Goal: Use online tool/utility: Use online tool/utility

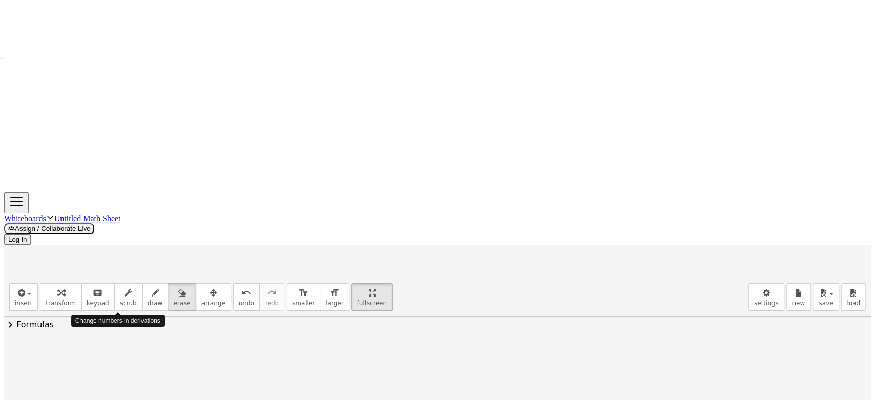
scroll to position [57, 0]
drag, startPoint x: 118, startPoint y: 91, endPoint x: 88, endPoint y: 118, distance: 40.6
click at [143, 283] on button "draw" at bounding box center [155, 297] width 27 height 28
drag, startPoint x: 141, startPoint y: 96, endPoint x: 86, endPoint y: 171, distance: 93.1
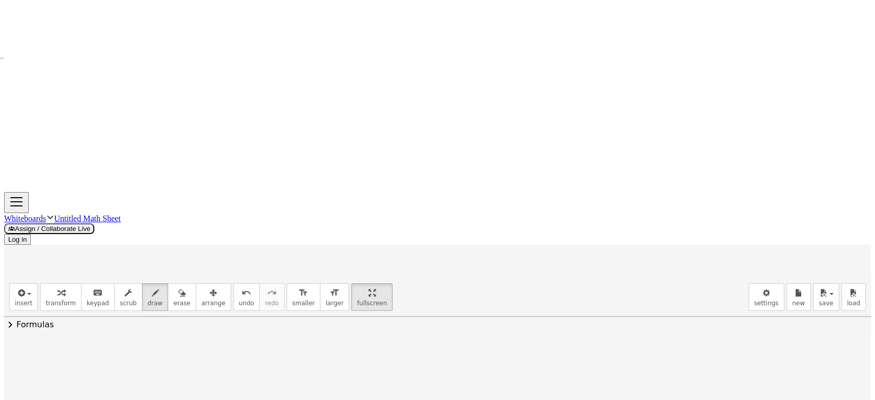
drag, startPoint x: 68, startPoint y: 110, endPoint x: 81, endPoint y: 96, distance: 19.2
drag, startPoint x: 79, startPoint y: 99, endPoint x: 85, endPoint y: 106, distance: 9.1
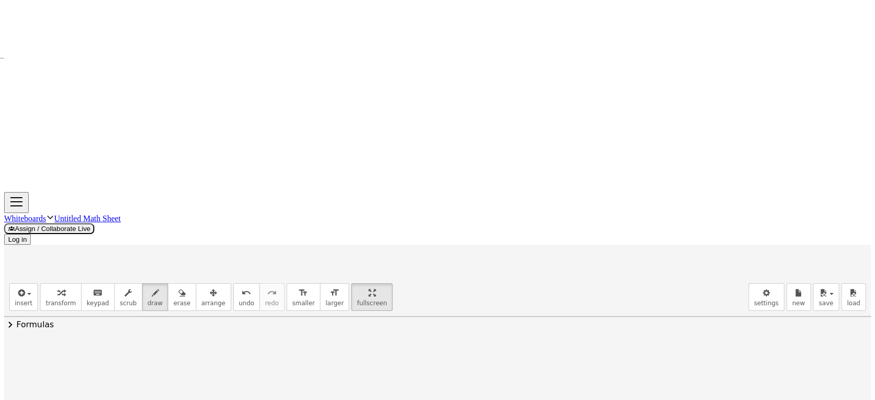
drag, startPoint x: 99, startPoint y: 97, endPoint x: 102, endPoint y: 112, distance: 14.7
drag, startPoint x: 123, startPoint y: 87, endPoint x: 110, endPoint y: 117, distance: 33.2
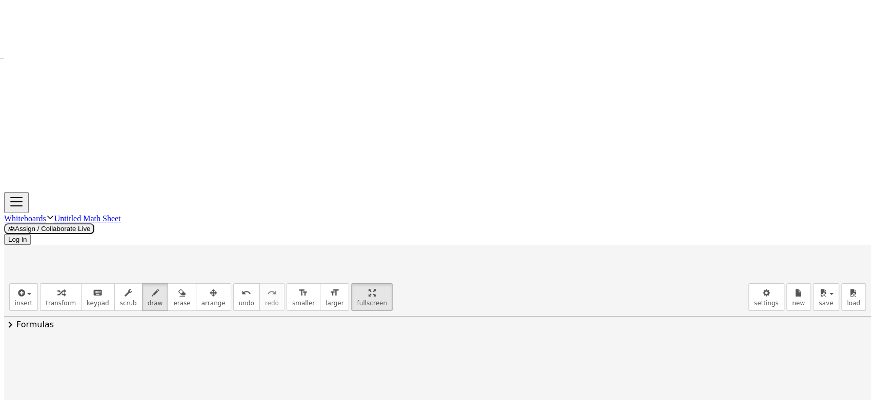
drag, startPoint x: 135, startPoint y: 100, endPoint x: 144, endPoint y: 97, distance: 9.6
drag, startPoint x: 108, startPoint y: 92, endPoint x: 110, endPoint y: 103, distance: 11.6
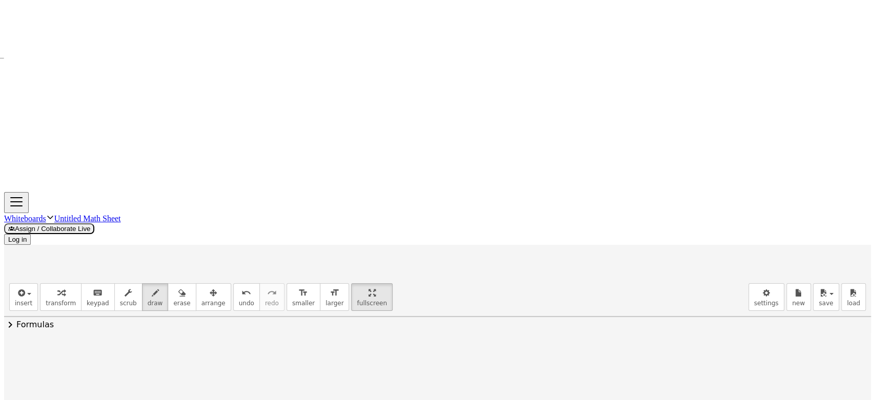
drag, startPoint x: 114, startPoint y: 91, endPoint x: 107, endPoint y: 101, distance: 12.8
drag, startPoint x: 169, startPoint y: 86, endPoint x: 190, endPoint y: 104, distance: 27.3
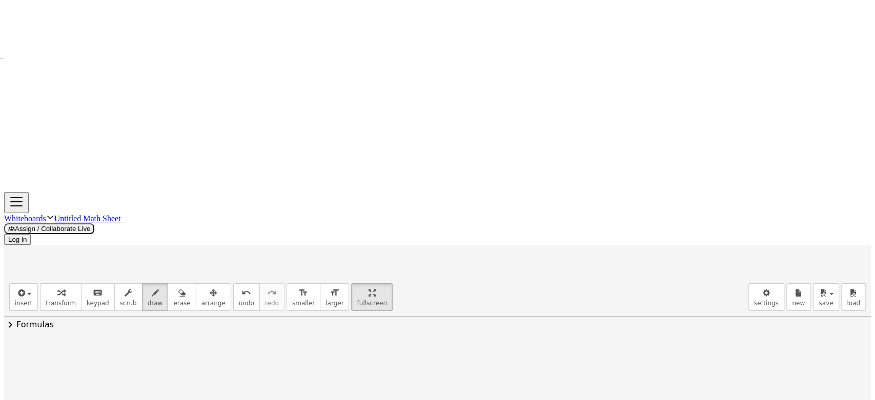
drag, startPoint x: 187, startPoint y: 86, endPoint x: 170, endPoint y: 103, distance: 23.9
drag, startPoint x: 194, startPoint y: 75, endPoint x: 213, endPoint y: 84, distance: 20.9
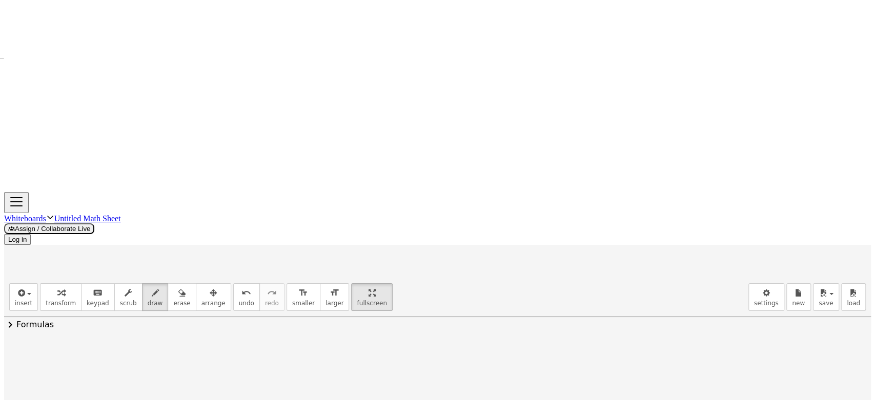
drag, startPoint x: 306, startPoint y: 78, endPoint x: 306, endPoint y: 85, distance: 6.7
drag, startPoint x: 314, startPoint y: 85, endPoint x: 322, endPoint y: 97, distance: 14.9
drag, startPoint x: 321, startPoint y: 86, endPoint x: 332, endPoint y: 92, distance: 12.8
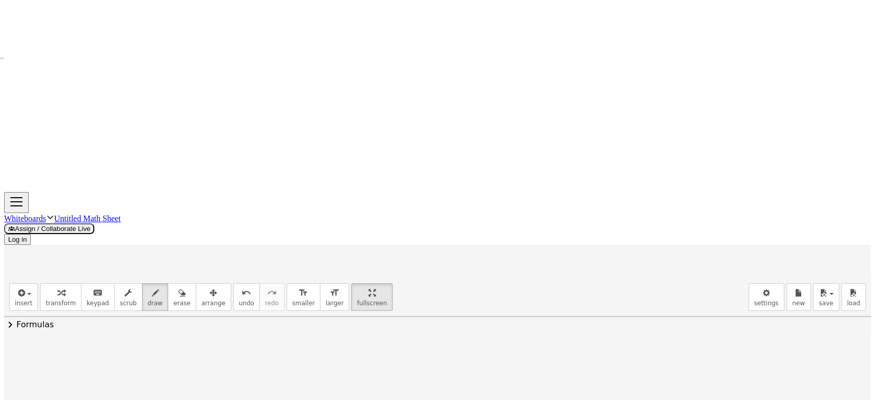
drag, startPoint x: 329, startPoint y: 84, endPoint x: 322, endPoint y: 91, distance: 10.1
drag, startPoint x: 340, startPoint y: 76, endPoint x: 343, endPoint y: 99, distance: 23.3
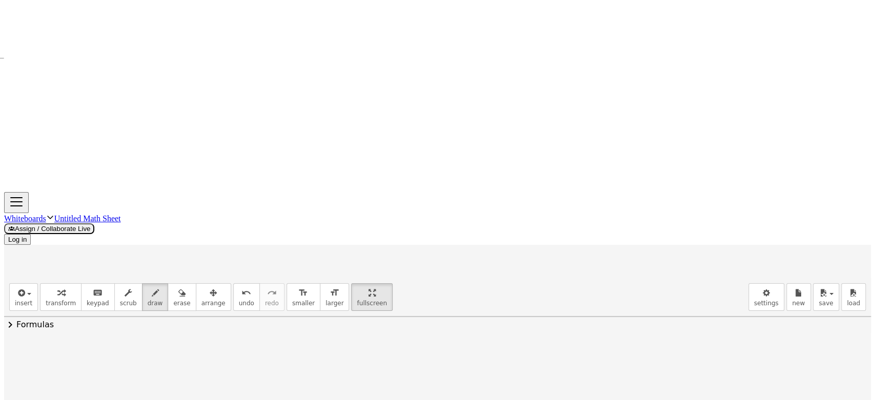
drag, startPoint x: 362, startPoint y: 92, endPoint x: 373, endPoint y: 96, distance: 11.0
drag, startPoint x: 365, startPoint y: 101, endPoint x: 376, endPoint y: 100, distance: 10.8
drag, startPoint x: 393, startPoint y: 86, endPoint x: 404, endPoint y: 102, distance: 19.8
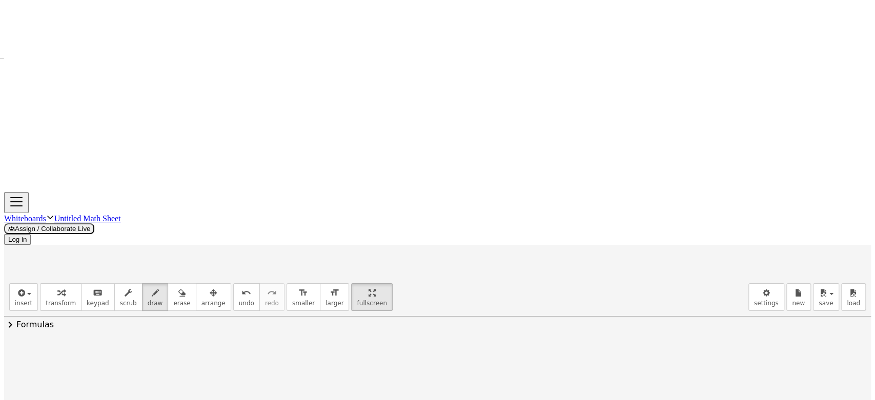
drag, startPoint x: 430, startPoint y: 80, endPoint x: 445, endPoint y: 99, distance: 24.5
drag, startPoint x: 443, startPoint y: 84, endPoint x: 432, endPoint y: 100, distance: 19.2
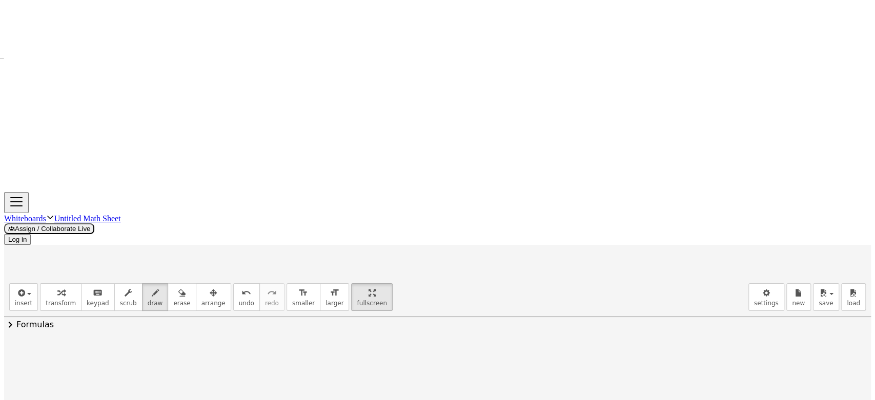
drag, startPoint x: 455, startPoint y: 75, endPoint x: 459, endPoint y: 88, distance: 13.9
drag, startPoint x: 152, startPoint y: 168, endPoint x: 172, endPoint y: 187, distance: 27.9
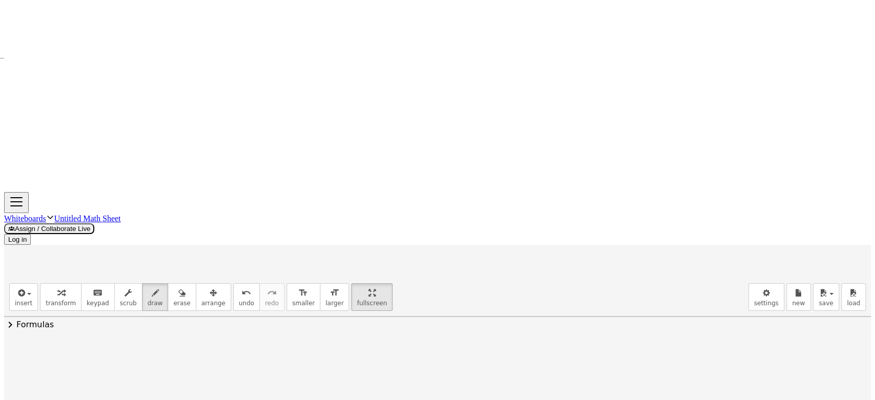
drag, startPoint x: 164, startPoint y: 169, endPoint x: 150, endPoint y: 184, distance: 21.0
drag, startPoint x: 178, startPoint y: 151, endPoint x: 188, endPoint y: 158, distance: 12.1
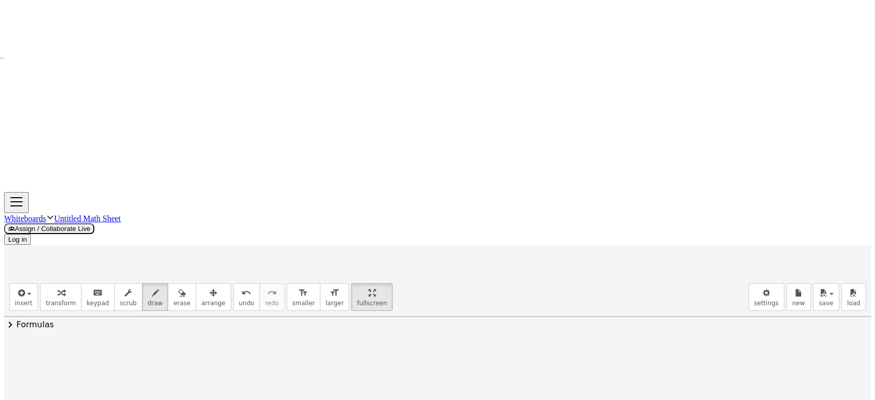
drag, startPoint x: 244, startPoint y: 181, endPoint x: 267, endPoint y: 180, distance: 23.1
drag, startPoint x: 266, startPoint y: 172, endPoint x: 267, endPoint y: 188, distance: 15.4
drag, startPoint x: 316, startPoint y: 174, endPoint x: 332, endPoint y: 179, distance: 16.2
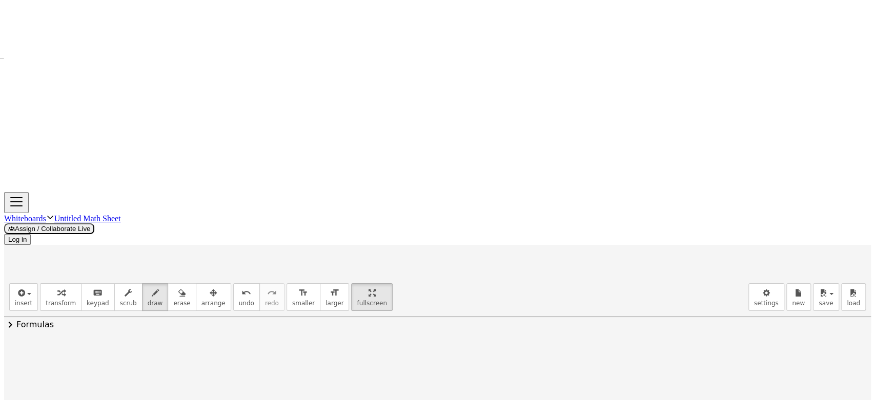
drag, startPoint x: 355, startPoint y: 152, endPoint x: 377, endPoint y: 173, distance: 30.4
drag, startPoint x: 370, startPoint y: 157, endPoint x: 359, endPoint y: 172, distance: 19.1
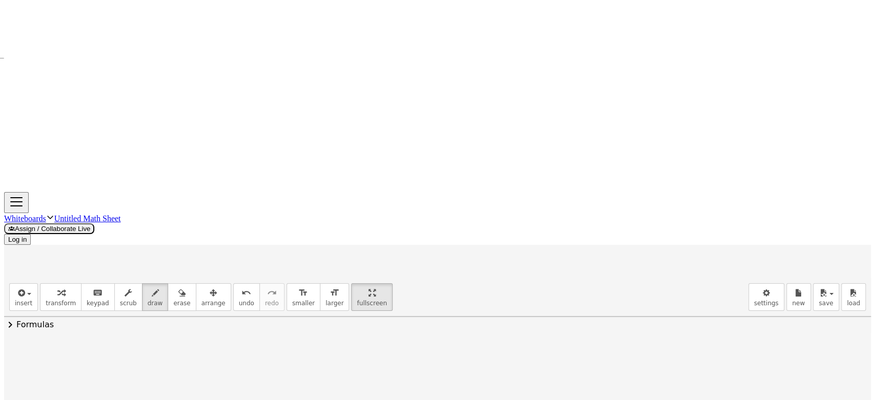
drag, startPoint x: 381, startPoint y: 153, endPoint x: 391, endPoint y: 157, distance: 11.0
drag
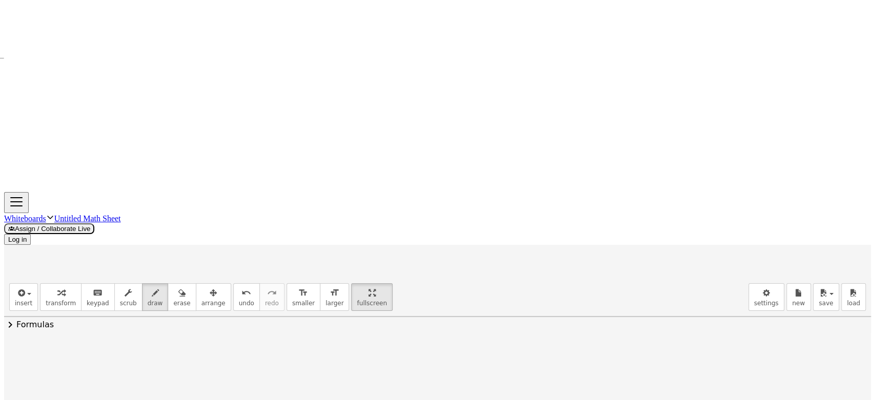
drag, startPoint x: 52, startPoint y: 114, endPoint x: 72, endPoint y: 109, distance: 20.5
click at [70, 146] on div at bounding box center [437, 302] width 867 height 313
click at [86, 146] on div at bounding box center [437, 302] width 867 height 313
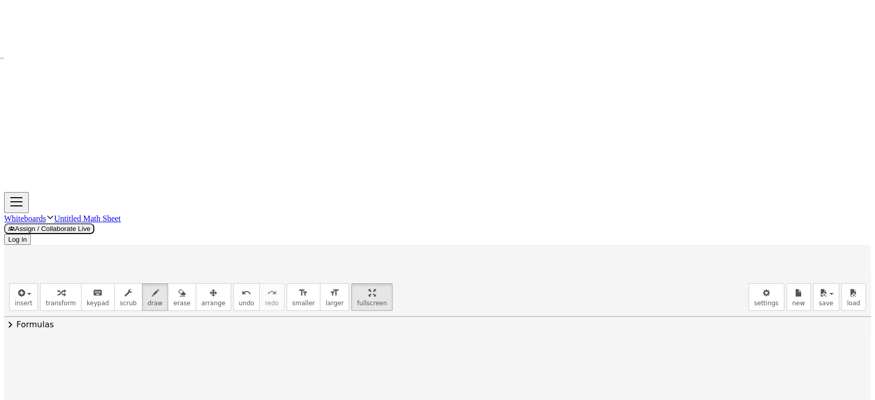
drag, startPoint x: 107, startPoint y: 102, endPoint x: 122, endPoint y: 112, distance: 18.5
click at [126, 146] on div at bounding box center [437, 302] width 867 height 313
drag, startPoint x: 120, startPoint y: 107, endPoint x: 121, endPoint y: 114, distance: 7.7
click at [121, 146] on div at bounding box center [437, 302] width 867 height 313
drag, startPoint x: 138, startPoint y: 106, endPoint x: 151, endPoint y: 106, distance: 12.3
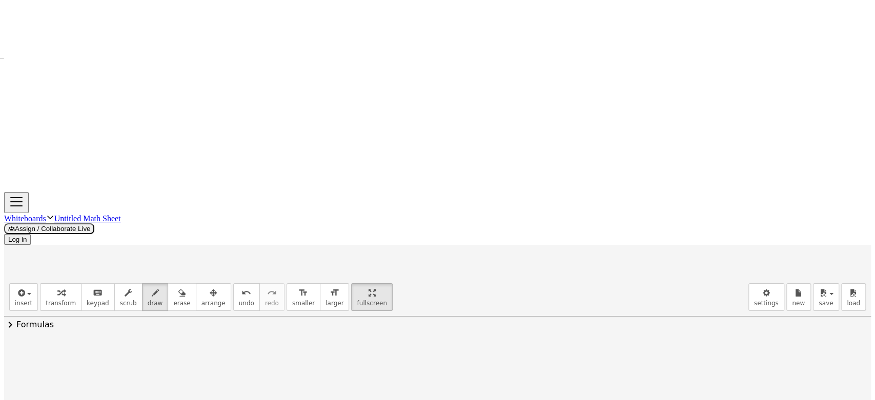
click at [151, 146] on div at bounding box center [437, 302] width 867 height 313
drag, startPoint x: 140, startPoint y: 112, endPoint x: 158, endPoint y: 112, distance: 17.9
click at [158, 146] on div at bounding box center [437, 302] width 867 height 313
click at [90, 146] on div at bounding box center [437, 302] width 867 height 313
drag, startPoint x: 179, startPoint y: 99, endPoint x: 189, endPoint y: 105, distance: 11.2
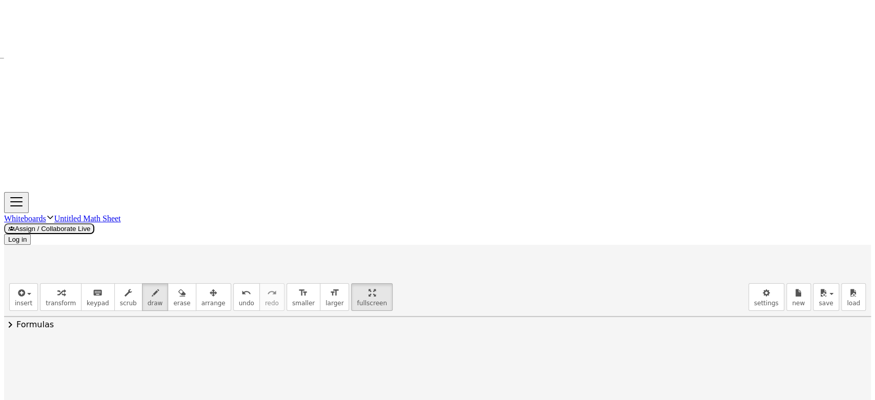
click at [189, 146] on div at bounding box center [437, 302] width 867 height 313
click at [195, 146] on div at bounding box center [437, 302] width 867 height 313
click at [200, 146] on div at bounding box center [437, 302] width 867 height 313
drag, startPoint x: 221, startPoint y: 96, endPoint x: 231, endPoint y: 109, distance: 16.4
click at [231, 146] on div at bounding box center [437, 302] width 867 height 313
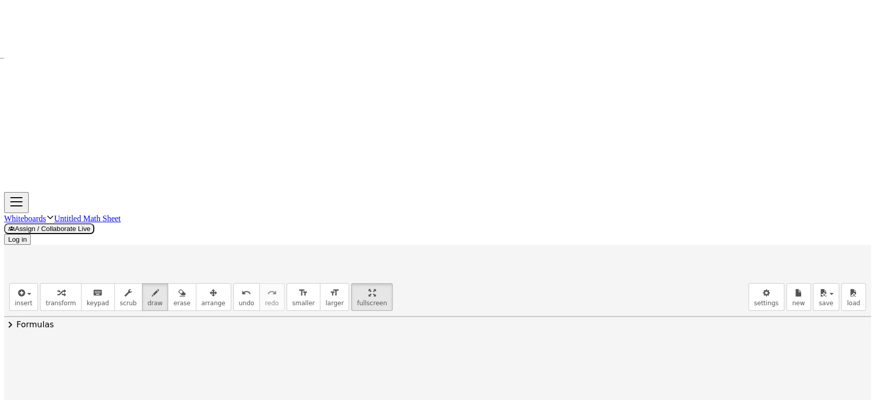
drag, startPoint x: 259, startPoint y: 91, endPoint x: 258, endPoint y: 105, distance: 13.8
click at [262, 146] on div at bounding box center [437, 302] width 867 height 313
drag, startPoint x: 254, startPoint y: 102, endPoint x: 269, endPoint y: 98, distance: 15.8
click at [269, 146] on div at bounding box center [437, 302] width 867 height 313
drag, startPoint x: 297, startPoint y: 101, endPoint x: 313, endPoint y: 99, distance: 15.5
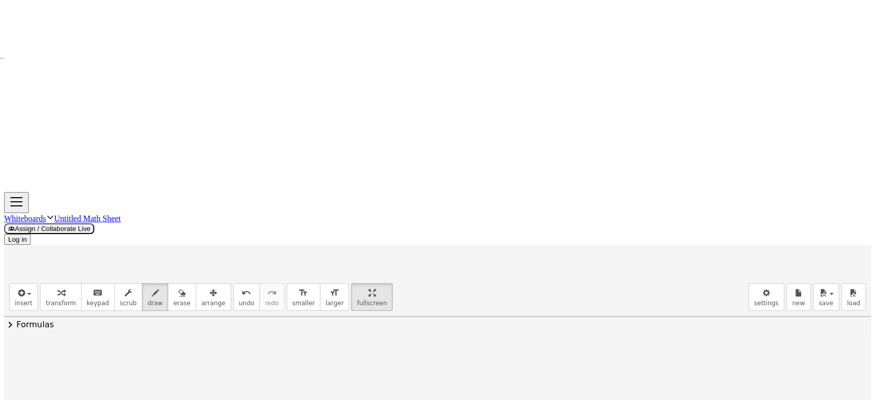
click at [313, 146] on div at bounding box center [437, 302] width 867 height 313
click at [315, 146] on div at bounding box center [437, 302] width 867 height 313
drag, startPoint x: 332, startPoint y: 91, endPoint x: 347, endPoint y: 100, distance: 17.9
click at [347, 146] on div at bounding box center [437, 302] width 867 height 313
drag, startPoint x: 353, startPoint y: 81, endPoint x: 354, endPoint y: 90, distance: 8.3
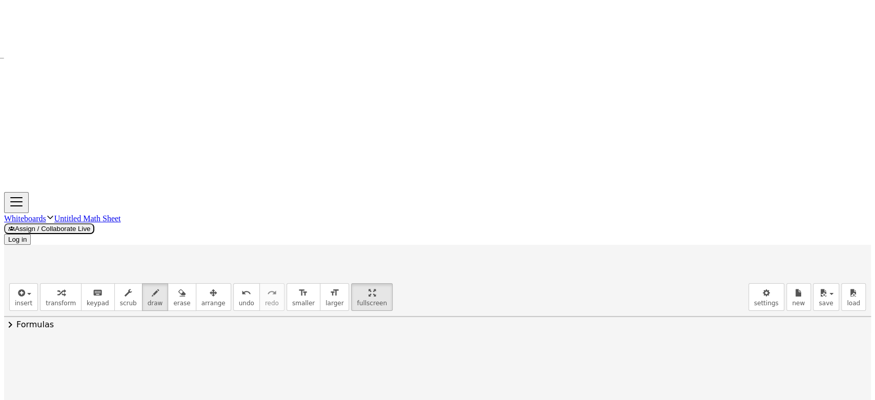
click at [354, 146] on div at bounding box center [437, 302] width 867 height 313
drag, startPoint x: 54, startPoint y: 158, endPoint x: 84, endPoint y: 148, distance: 31.3
click at [84, 148] on div at bounding box center [437, 302] width 867 height 313
drag, startPoint x: 74, startPoint y: 158, endPoint x: 82, endPoint y: 169, distance: 13.5
click at [82, 169] on div at bounding box center [437, 302] width 867 height 313
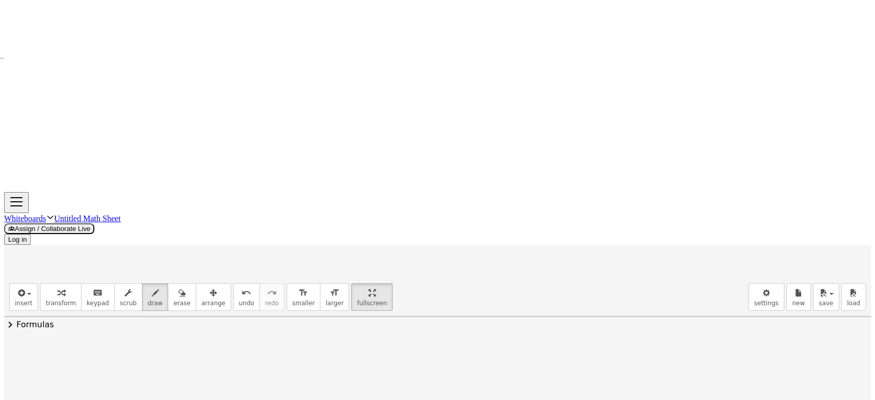
drag, startPoint x: 80, startPoint y: 157, endPoint x: 72, endPoint y: 169, distance: 14.7
click at [72, 169] on div at bounding box center [437, 302] width 867 height 313
click at [94, 167] on div at bounding box center [437, 302] width 867 height 313
drag, startPoint x: 116, startPoint y: 159, endPoint x: 127, endPoint y: 168, distance: 13.5
click at [127, 168] on div at bounding box center [437, 302] width 867 height 313
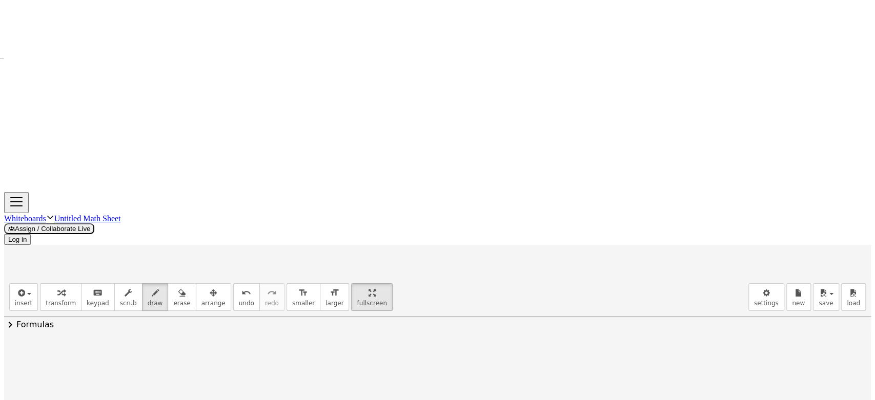
drag, startPoint x: 134, startPoint y: 138, endPoint x: 143, endPoint y: 149, distance: 14.1
click at [143, 149] on div at bounding box center [437, 302] width 867 height 313
drag, startPoint x: 145, startPoint y: 132, endPoint x: 134, endPoint y: 147, distance: 18.3
click at [134, 147] on div at bounding box center [437, 302] width 867 height 313
drag, startPoint x: 157, startPoint y: 163, endPoint x: 180, endPoint y: 161, distance: 23.7
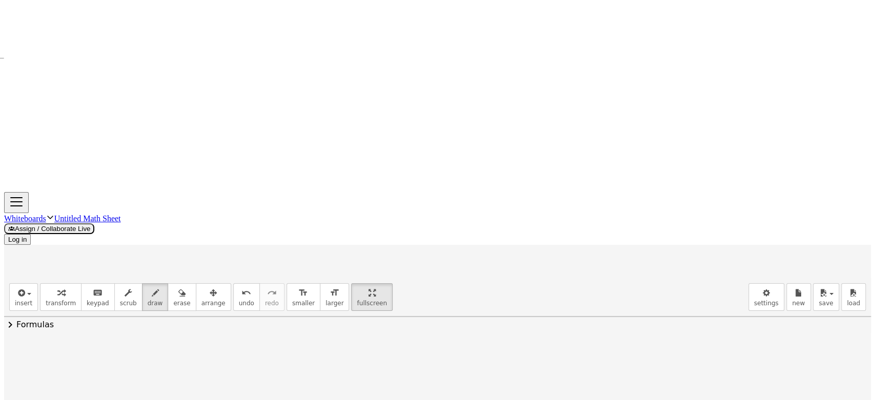
click at [180, 161] on div at bounding box center [437, 302] width 867 height 313
drag, startPoint x: 164, startPoint y: 169, endPoint x: 180, endPoint y: 167, distance: 16.0
click at [180, 167] on div at bounding box center [437, 302] width 867 height 313
drag, startPoint x: 44, startPoint y: 145, endPoint x: 43, endPoint y: 175, distance: 30.7
click at [43, 175] on div at bounding box center [437, 302] width 867 height 313
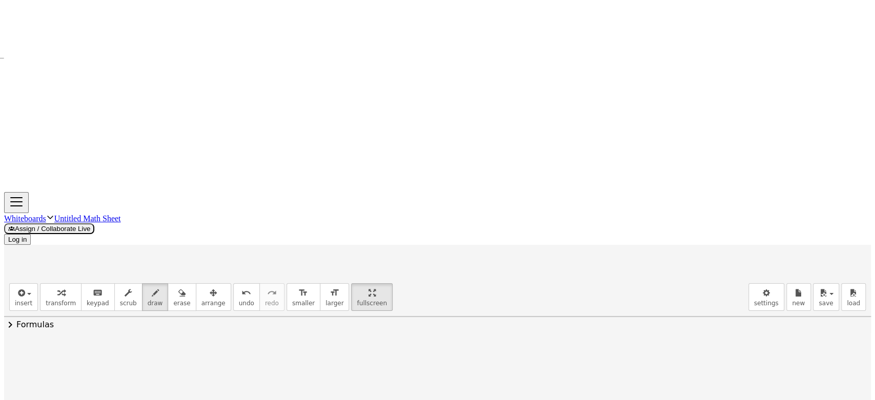
drag, startPoint x: 153, startPoint y: 140, endPoint x: 148, endPoint y: 166, distance: 26.2
click at [148, 166] on div at bounding box center [437, 302] width 867 height 313
drag, startPoint x: 160, startPoint y: 133, endPoint x: 161, endPoint y: 142, distance: 9.3
click at [161, 146] on div at bounding box center [437, 302] width 867 height 313
drag, startPoint x: 203, startPoint y: 154, endPoint x: 235, endPoint y: 141, distance: 33.8
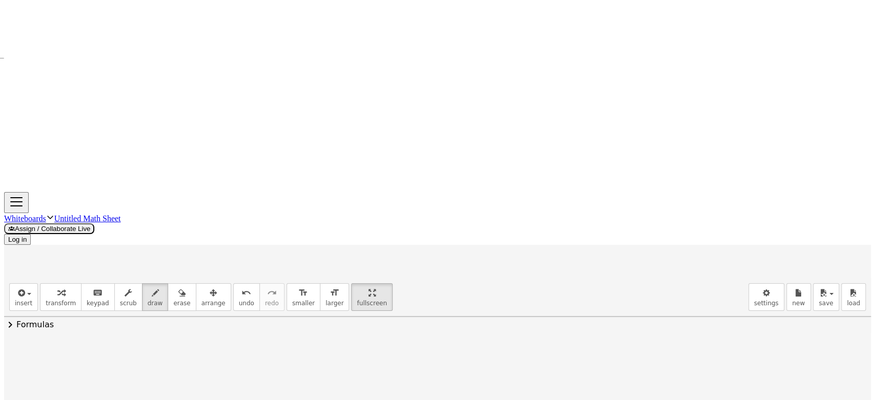
click at [235, 146] on div at bounding box center [437, 302] width 867 height 313
drag, startPoint x: 221, startPoint y: 149, endPoint x: 233, endPoint y: 161, distance: 17.0
click at [233, 161] on div at bounding box center [437, 302] width 867 height 313
drag, startPoint x: 231, startPoint y: 149, endPoint x: 225, endPoint y: 160, distance: 13.3
click at [225, 160] on div at bounding box center [437, 302] width 867 height 313
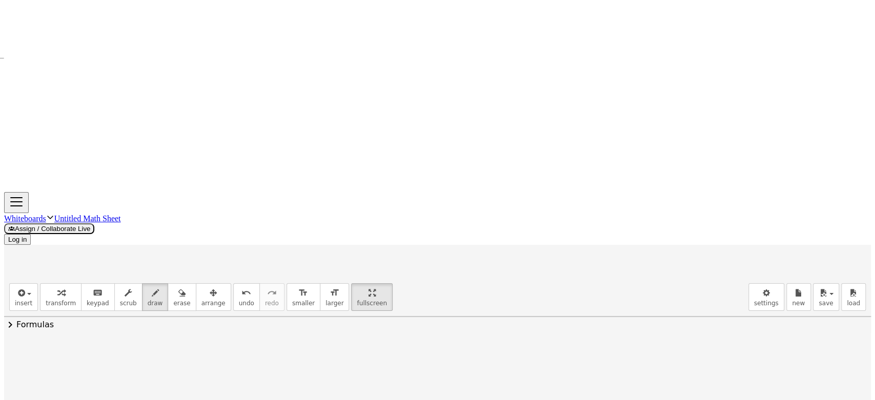
drag, startPoint x: 250, startPoint y: 132, endPoint x: 250, endPoint y: 142, distance: 10.2
click at [250, 146] on div at bounding box center [437, 302] width 867 height 313
click at [257, 159] on div at bounding box center [437, 302] width 867 height 313
drag, startPoint x: 278, startPoint y: 152, endPoint x: 295, endPoint y: 154, distance: 17.0
click at [295, 162] on div at bounding box center [437, 302] width 867 height 313
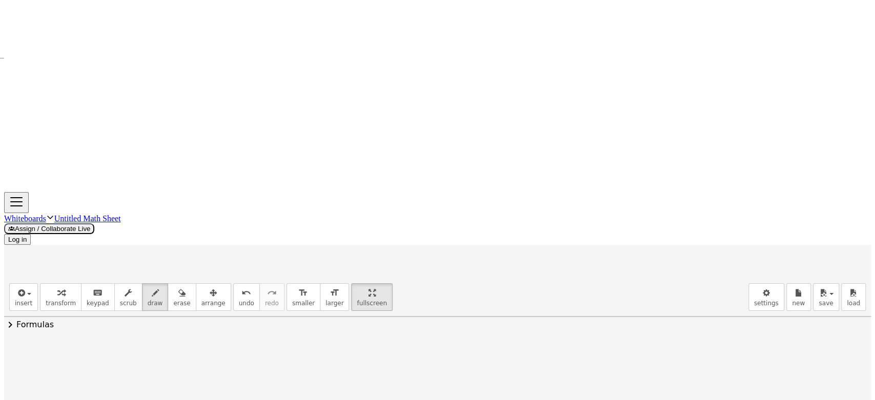
drag, startPoint x: 300, startPoint y: 135, endPoint x: 312, endPoint y: 141, distance: 13.3
click at [312, 146] on div at bounding box center [437, 302] width 867 height 313
drag, startPoint x: 308, startPoint y: 134, endPoint x: 303, endPoint y: 143, distance: 10.8
click at [303, 146] on div at bounding box center [437, 302] width 867 height 313
click at [336, 166] on div at bounding box center [437, 302] width 867 height 313
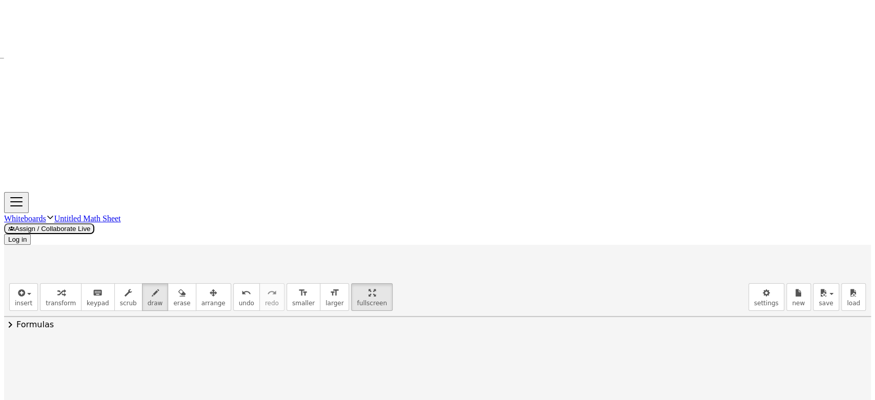
click at [346, 153] on div at bounding box center [437, 302] width 867 height 313
click at [405, 146] on div at bounding box center [437, 302] width 867 height 313
click at [402, 154] on div at bounding box center [437, 302] width 867 height 313
click at [393, 158] on div at bounding box center [437, 302] width 867 height 313
click at [422, 153] on div at bounding box center [437, 302] width 867 height 313
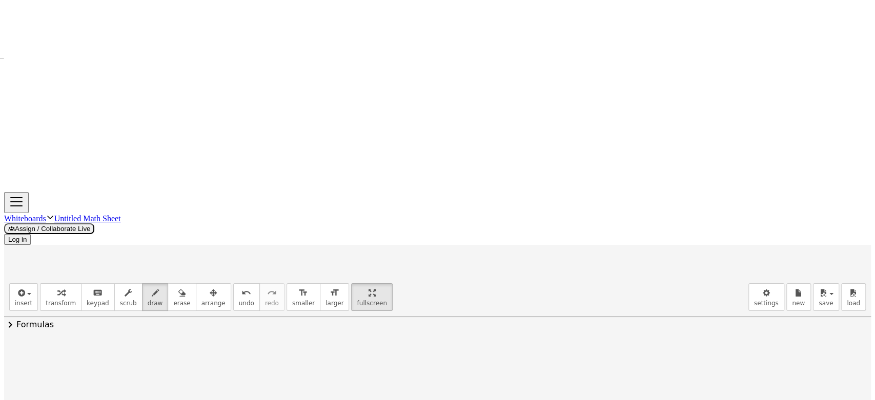
drag, startPoint x: 444, startPoint y: 143, endPoint x: 451, endPoint y: 155, distance: 13.8
click at [451, 155] on div at bounding box center [437, 302] width 867 height 313
click at [473, 146] on div at bounding box center [437, 302] width 867 height 313
click at [461, 146] on div at bounding box center [437, 302] width 867 height 313
click at [490, 146] on div at bounding box center [437, 302] width 867 height 313
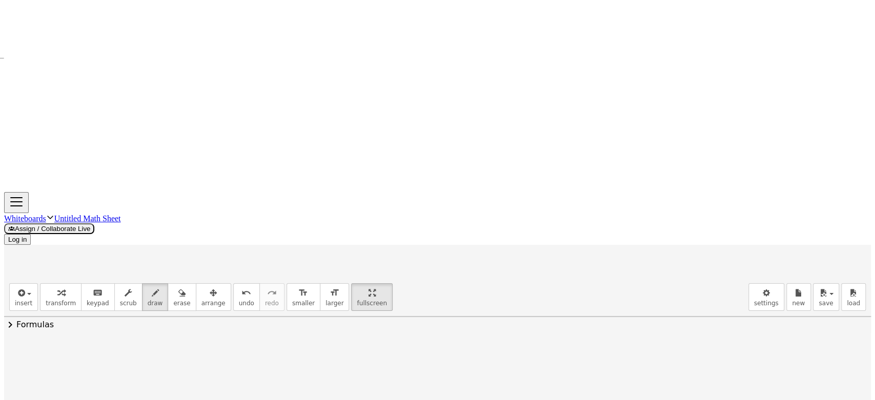
click at [172, 205] on div at bounding box center [437, 302] width 867 height 313
click at [171, 214] on div at bounding box center [437, 302] width 867 height 313
drag, startPoint x: 212, startPoint y: 200, endPoint x: 222, endPoint y: 207, distance: 12.5
click at [222, 207] on div at bounding box center [437, 302] width 867 height 313
drag, startPoint x: 193, startPoint y: 215, endPoint x: 249, endPoint y: 212, distance: 55.9
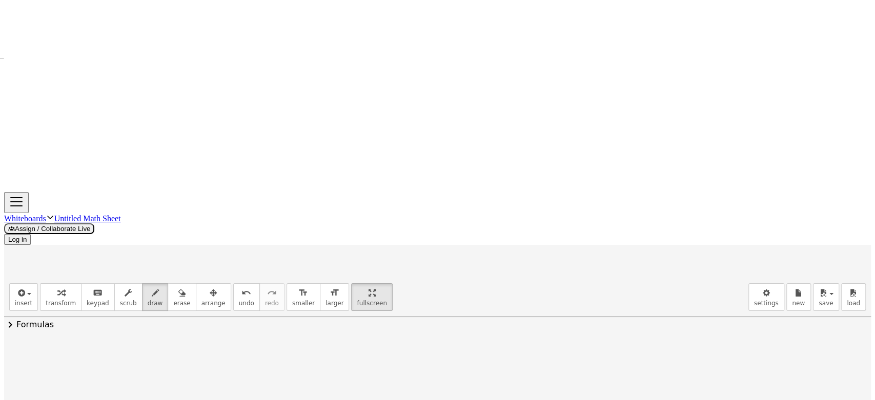
click at [249, 212] on div at bounding box center [437, 302] width 867 height 313
click at [193, 250] on div at bounding box center [437, 302] width 867 height 313
click at [249, 224] on div at bounding box center [437, 302] width 867 height 313
click at [247, 245] on div at bounding box center [437, 302] width 867 height 313
click at [235, 244] on div at bounding box center [437, 302] width 867 height 313
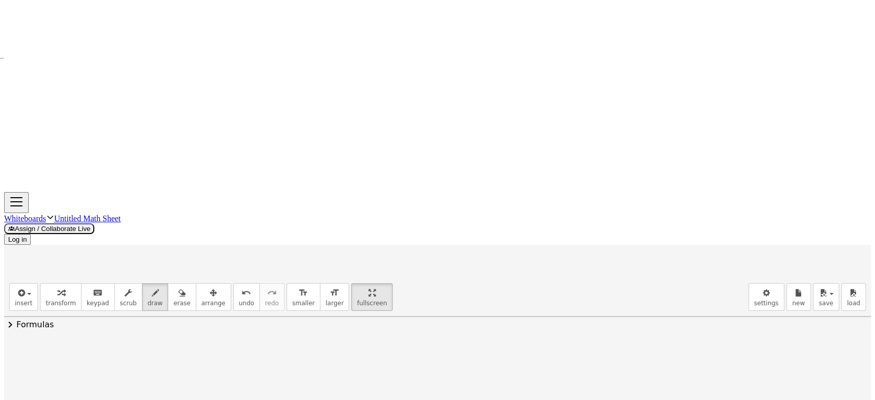
click at [272, 207] on div at bounding box center [437, 302] width 867 height 313
click at [302, 207] on div at bounding box center [437, 302] width 867 height 313
click at [314, 188] on div at bounding box center [437, 302] width 867 height 313
click at [306, 187] on div at bounding box center [437, 302] width 867 height 313
click at [337, 213] on div at bounding box center [437, 302] width 867 height 313
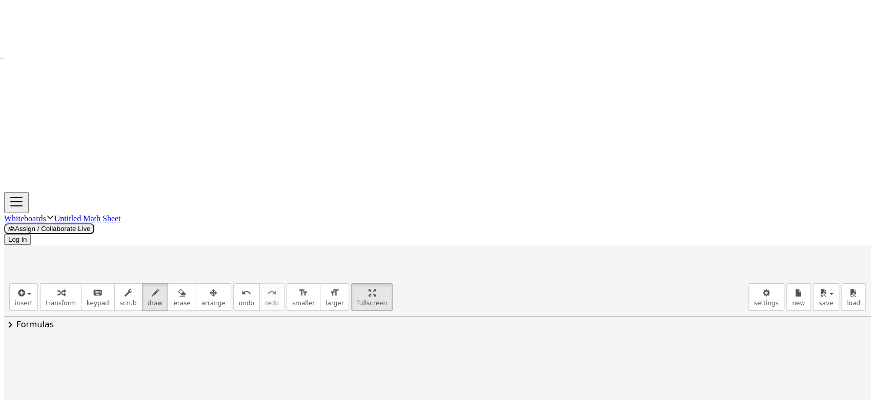
click at [344, 203] on div at bounding box center [437, 302] width 867 height 313
click at [396, 184] on div at bounding box center [437, 302] width 867 height 313
click at [405, 205] on div at bounding box center [437, 302] width 867 height 313
click at [393, 208] on div at bounding box center [437, 302] width 867 height 313
click at [415, 208] on div at bounding box center [437, 302] width 867 height 313
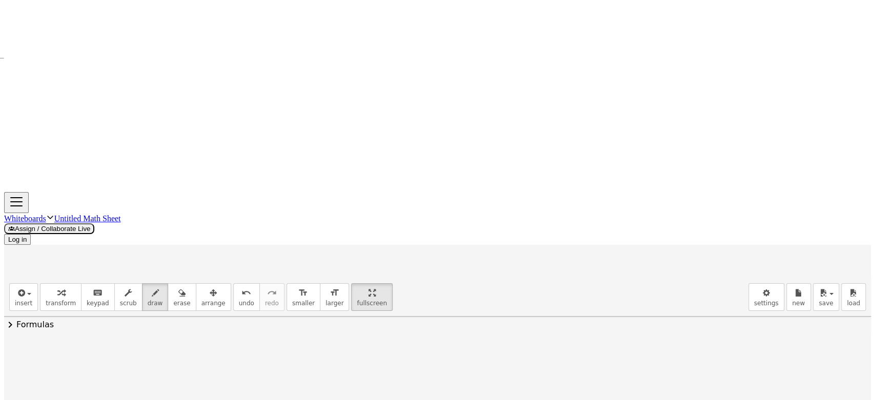
click at [446, 183] on div at bounding box center [437, 302] width 867 height 313
click at [448, 199] on div at bounding box center [437, 302] width 867 height 313
click at [462, 181] on div at bounding box center [437, 302] width 867 height 313
click at [456, 180] on div at bounding box center [437, 302] width 867 height 313
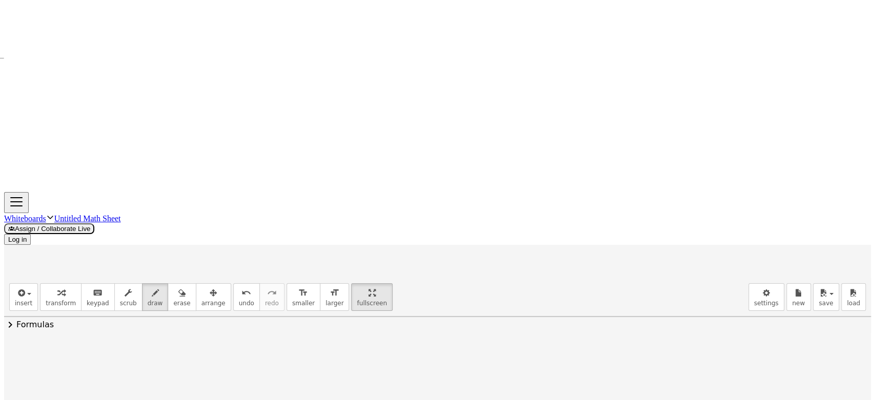
drag, startPoint x: 48, startPoint y: 172, endPoint x: 70, endPoint y: 177, distance: 22.6
drag, startPoint x: 91, startPoint y: 165, endPoint x: 111, endPoint y: 172, distance: 21.2
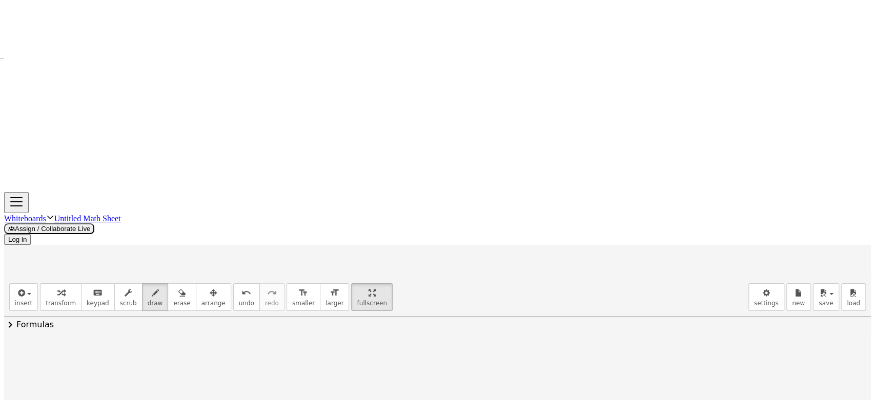
drag, startPoint x: 137, startPoint y: 173, endPoint x: 143, endPoint y: 171, distance: 6.5
drag, startPoint x: 131, startPoint y: 165, endPoint x: 145, endPoint y: 164, distance: 13.9
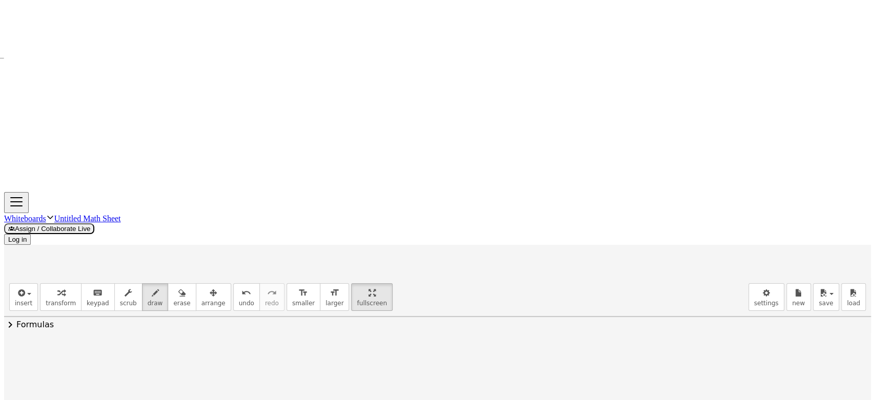
drag, startPoint x: 177, startPoint y: 157, endPoint x: 190, endPoint y: 156, distance: 12.8
drag, startPoint x: 197, startPoint y: 136, endPoint x: 196, endPoint y: 143, distance: 6.7
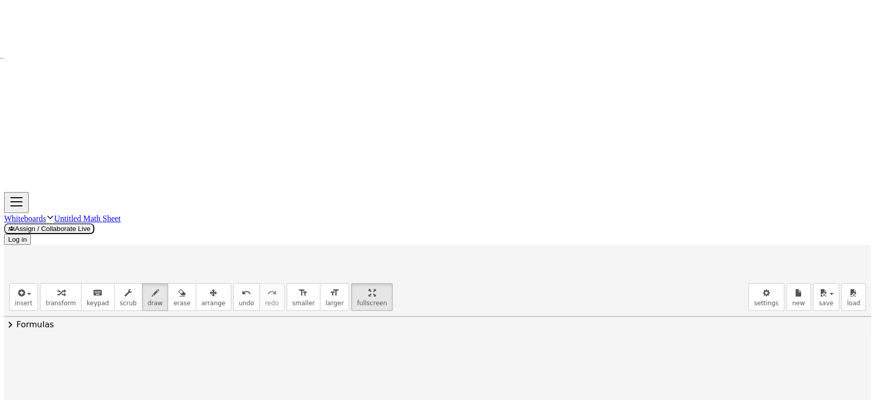
drag, startPoint x: 217, startPoint y: 148, endPoint x: 243, endPoint y: 160, distance: 28.6
drag, startPoint x: 266, startPoint y: 158, endPoint x: 290, endPoint y: 156, distance: 23.6
drag, startPoint x: 323, startPoint y: 148, endPoint x: 334, endPoint y: 152, distance: 10.9
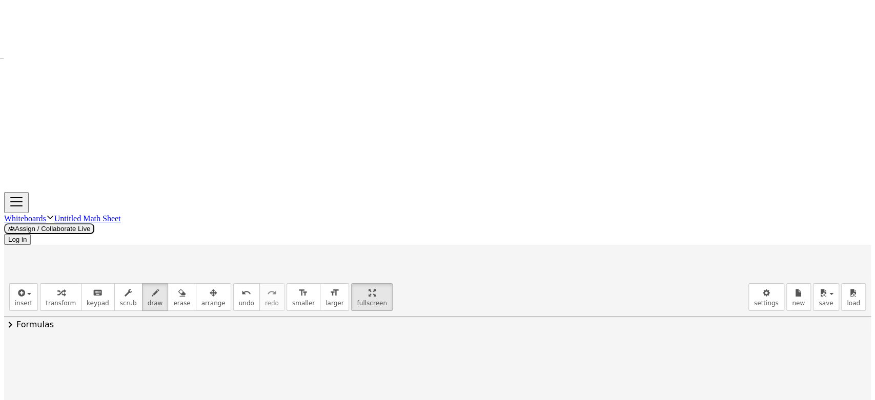
drag, startPoint x: 356, startPoint y: 137, endPoint x: 373, endPoint y: 147, distance: 19.5
drag, startPoint x: 377, startPoint y: 126, endPoint x: 377, endPoint y: 135, distance: 9.7
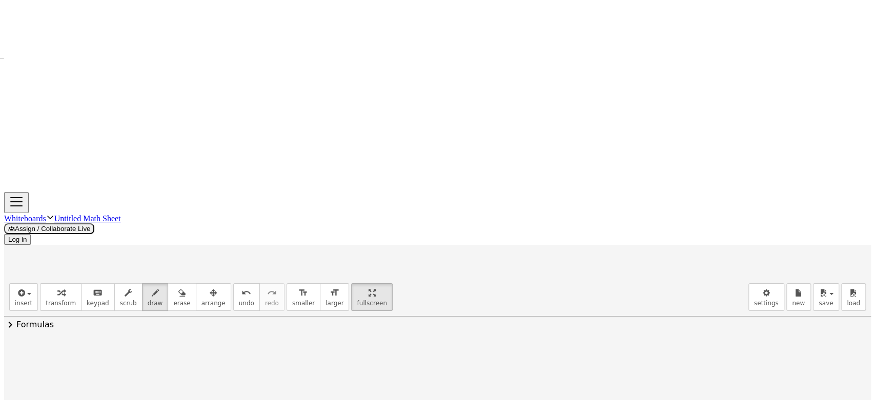
drag, startPoint x: 173, startPoint y: 187, endPoint x: 372, endPoint y: 172, distance: 199.3
drag, startPoint x: 235, startPoint y: 200, endPoint x: 253, endPoint y: 209, distance: 20.4
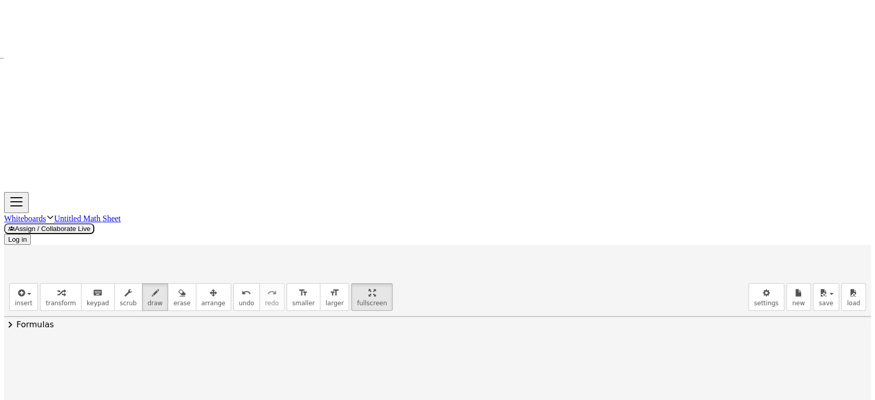
drag, startPoint x: 255, startPoint y: 191, endPoint x: 270, endPoint y: 197, distance: 16.1
drag, startPoint x: 55, startPoint y: 203, endPoint x: 89, endPoint y: 191, distance: 35.8
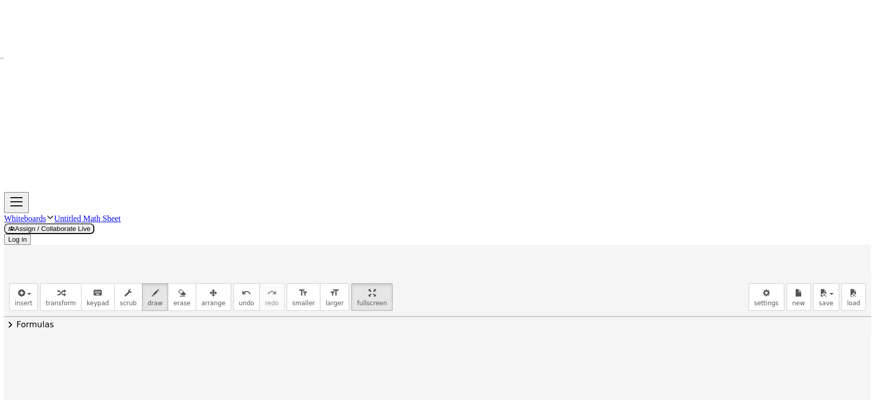
drag, startPoint x: 78, startPoint y: 198, endPoint x: 87, endPoint y: 211, distance: 15.5
drag, startPoint x: 86, startPoint y: 199, endPoint x: 70, endPoint y: 215, distance: 22.8
drag, startPoint x: 41, startPoint y: 226, endPoint x: 98, endPoint y: 226, distance: 57.4
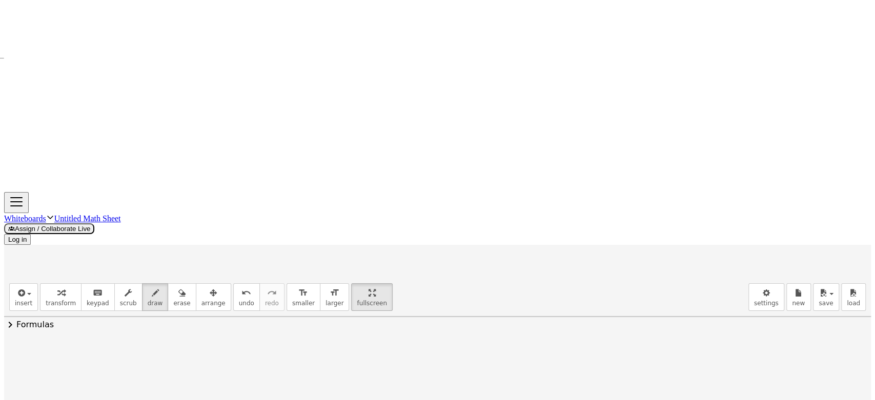
drag, startPoint x: 55, startPoint y: 249, endPoint x: 84, endPoint y: 250, distance: 28.2
drag, startPoint x: 80, startPoint y: 238, endPoint x: 97, endPoint y: 245, distance: 18.4
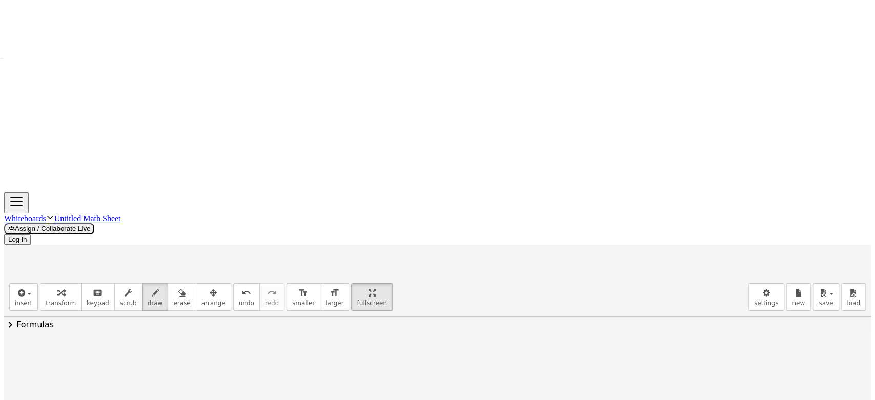
drag, startPoint x: 91, startPoint y: 233, endPoint x: 84, endPoint y: 243, distance: 12.9
drag, startPoint x: 31, startPoint y: 206, endPoint x: 37, endPoint y: 267, distance: 61.2
drag, startPoint x: 109, startPoint y: 187, endPoint x: 114, endPoint y: 260, distance: 74.0
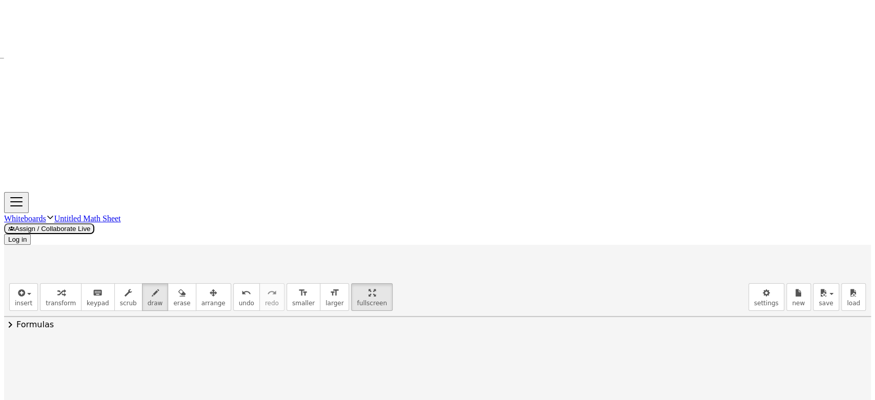
drag, startPoint x: 131, startPoint y: 173, endPoint x: 133, endPoint y: 187, distance: 13.9
drag, startPoint x: 146, startPoint y: 216, endPoint x: 159, endPoint y: 217, distance: 13.4
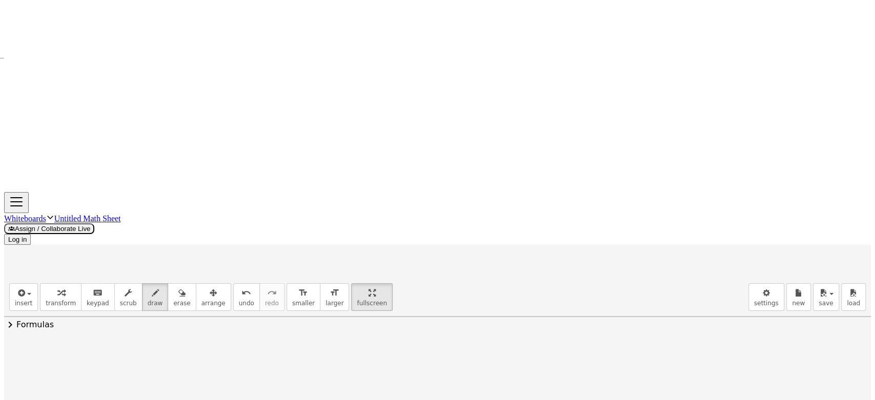
drag, startPoint x: 157, startPoint y: 227, endPoint x: 149, endPoint y: 202, distance: 25.9
drag, startPoint x: 195, startPoint y: 204, endPoint x: 229, endPoint y: 190, distance: 37.4
drag, startPoint x: 216, startPoint y: 200, endPoint x: 232, endPoint y: 209, distance: 18.4
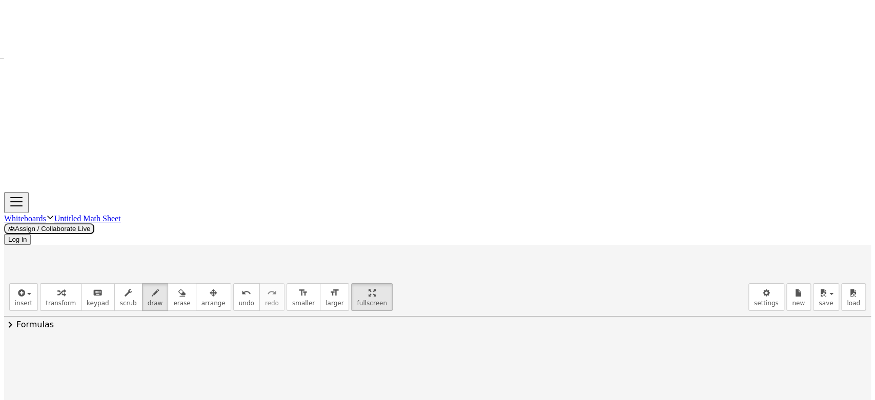
drag, startPoint x: 225, startPoint y: 198, endPoint x: 216, endPoint y: 212, distance: 17.1
drag, startPoint x: 246, startPoint y: 179, endPoint x: 246, endPoint y: 188, distance: 9.2
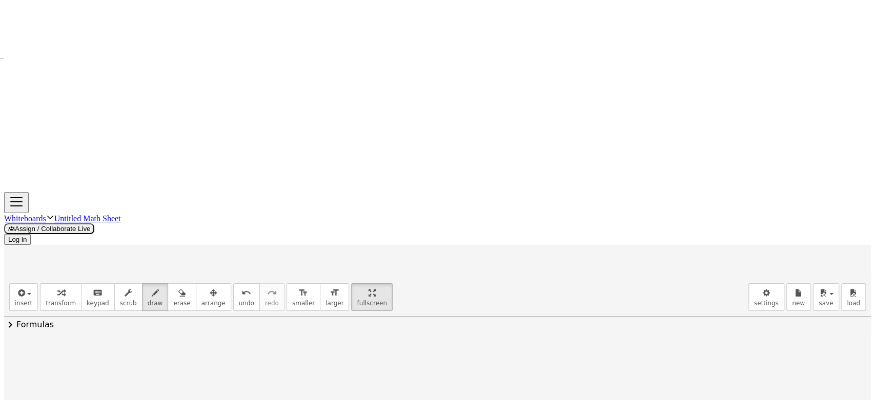
drag, startPoint x: 361, startPoint y: 202, endPoint x: 396, endPoint y: 182, distance: 39.7
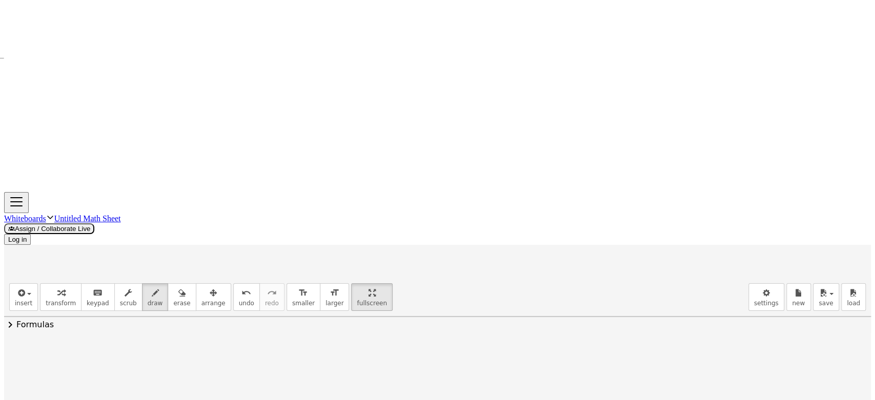
drag, startPoint x: 147, startPoint y: 315, endPoint x: 158, endPoint y: 315, distance: 10.8
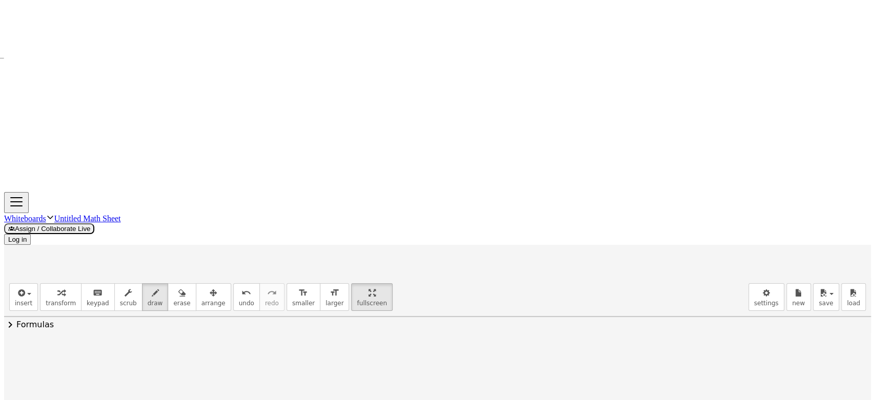
drag, startPoint x: 149, startPoint y: 323, endPoint x: 162, endPoint y: 323, distance: 12.8
drag, startPoint x: 211, startPoint y: 298, endPoint x: 218, endPoint y: 301, distance: 7.8
drag, startPoint x: 203, startPoint y: 304, endPoint x: 229, endPoint y: 302, distance: 26.2
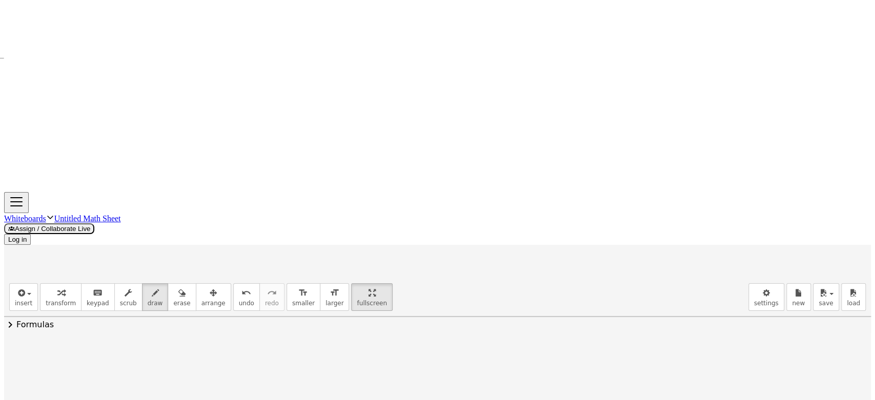
drag, startPoint x: 192, startPoint y: 311, endPoint x: 211, endPoint y: 321, distance: 21.4
drag, startPoint x: 219, startPoint y: 313, endPoint x: 235, endPoint y: 304, distance: 17.9
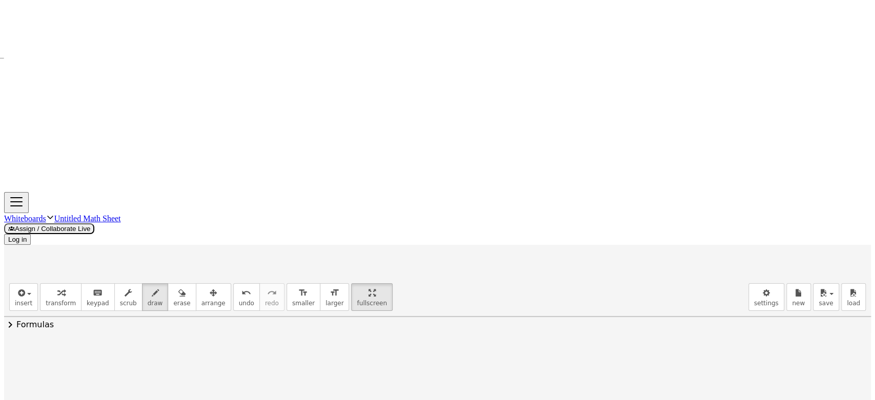
drag, startPoint x: 235, startPoint y: 311, endPoint x: 245, endPoint y: 316, distance: 11.7
drag, startPoint x: 242, startPoint y: 307, endPoint x: 233, endPoint y: 319, distance: 15.4
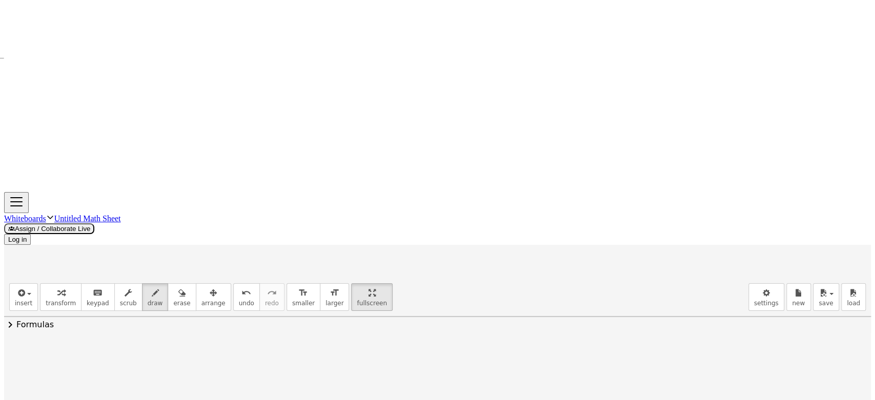
drag, startPoint x: 296, startPoint y: 282, endPoint x: 310, endPoint y: 287, distance: 14.3
drag, startPoint x: 329, startPoint y: 300, endPoint x: 344, endPoint y: 298, distance: 15.0
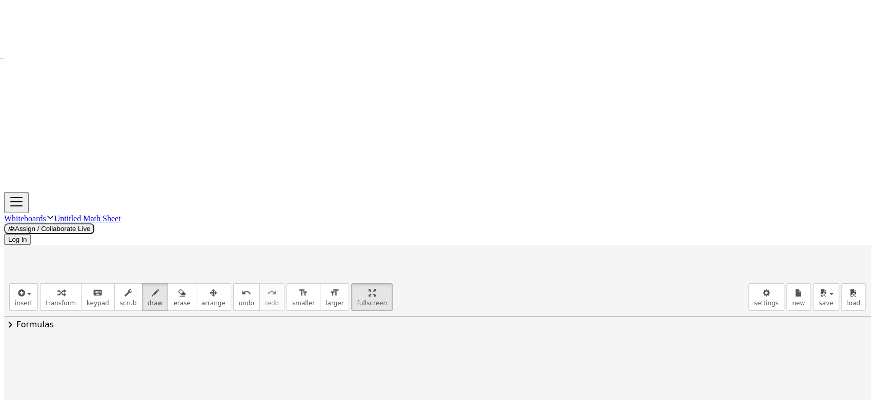
drag, startPoint x: 380, startPoint y: 286, endPoint x: 397, endPoint y: 300, distance: 22.2
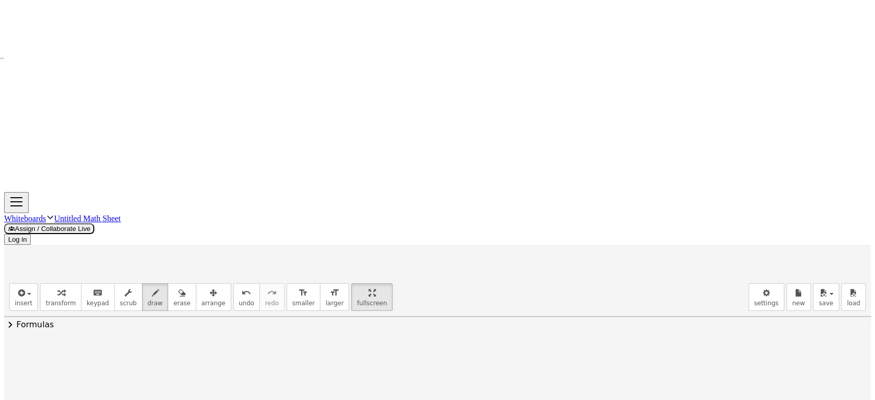
drag, startPoint x: 197, startPoint y: 329, endPoint x: 456, endPoint y: 317, distance: 259.1
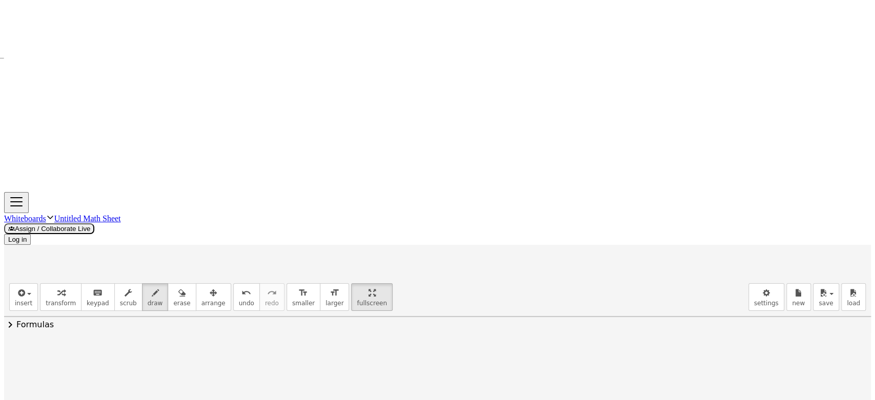
drag, startPoint x: 286, startPoint y: 343, endPoint x: 309, endPoint y: 354, distance: 25.2
drag, startPoint x: 311, startPoint y: 335, endPoint x: 323, endPoint y: 341, distance: 13.7
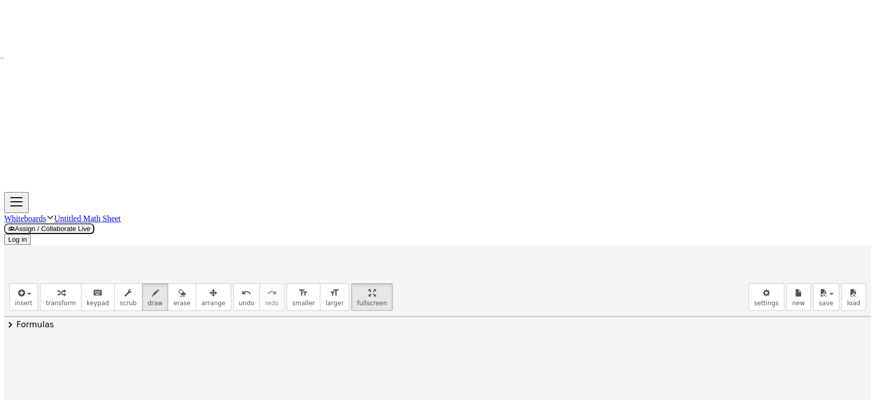
drag, startPoint x: 317, startPoint y: 330, endPoint x: 324, endPoint y: 332, distance: 6.8
drag, startPoint x: 41, startPoint y: 187, endPoint x: 45, endPoint y: 195, distance: 8.5
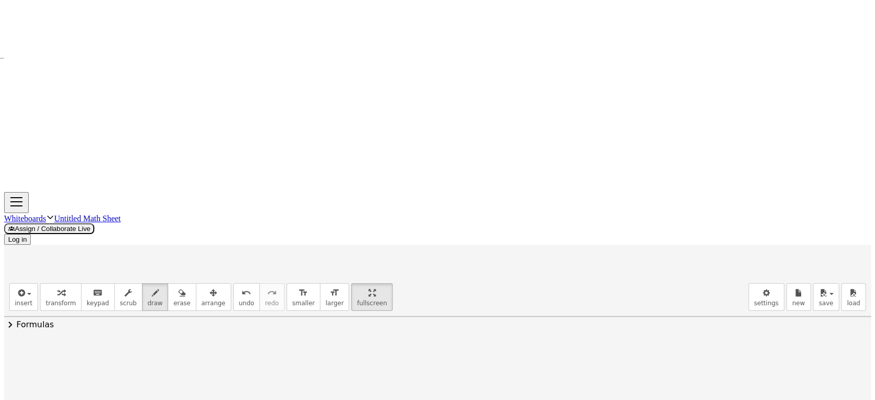
click at [45, 195] on div at bounding box center [437, 188] width 867 height 937
drag, startPoint x: 54, startPoint y: 165, endPoint x: 49, endPoint y: 207, distance: 42.4
click at [49, 207] on div at bounding box center [437, 188] width 867 height 937
drag, startPoint x: 100, startPoint y: 178, endPoint x: 109, endPoint y: 184, distance: 11.1
click at [109, 184] on div at bounding box center [437, 188] width 867 height 937
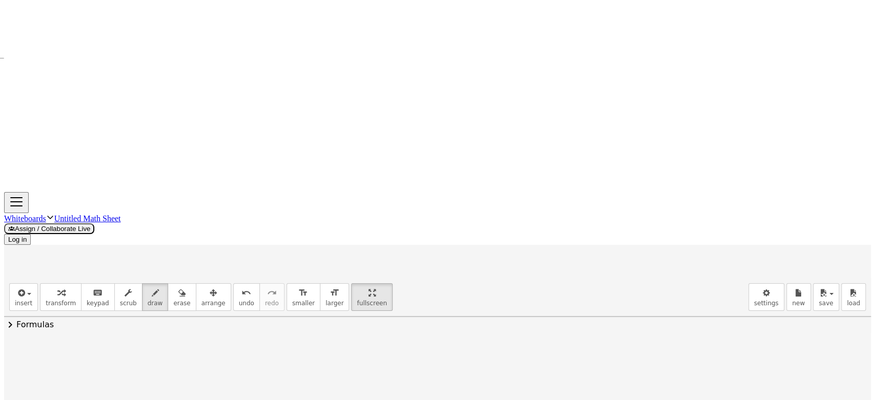
drag, startPoint x: 121, startPoint y: 169, endPoint x: 120, endPoint y: 189, distance: 19.5
click at [120, 190] on div at bounding box center [437, 188] width 867 height 937
drag, startPoint x: 129, startPoint y: 171, endPoint x: 139, endPoint y: 184, distance: 16.8
click at [139, 184] on div at bounding box center [437, 188] width 867 height 937
drag, startPoint x: 131, startPoint y: 176, endPoint x: 127, endPoint y: 181, distance: 7.3
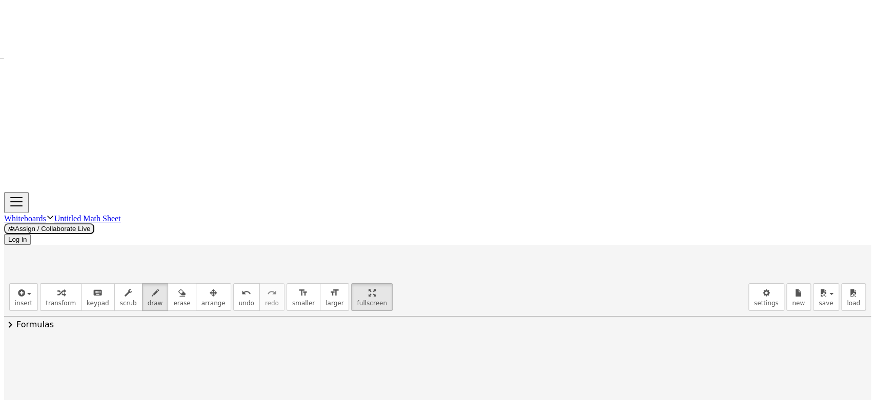
click at [127, 181] on div at bounding box center [437, 188] width 867 height 937
drag, startPoint x: 148, startPoint y: 154, endPoint x: 142, endPoint y: 189, distance: 35.8
click at [139, 192] on div at bounding box center [437, 188] width 867 height 937
click at [188, 173] on div at bounding box center [437, 188] width 867 height 937
click at [195, 182] on div at bounding box center [437, 188] width 867 height 937
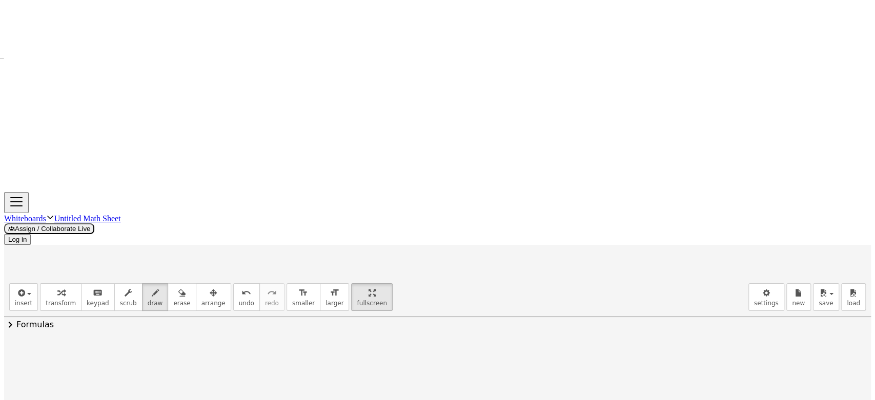
click at [247, 172] on div at bounding box center [437, 188] width 867 height 937
click at [274, 179] on div at bounding box center [437, 188] width 867 height 937
click at [315, 181] on div at bounding box center [437, 188] width 867 height 937
click at [286, 185] on div at bounding box center [437, 188] width 867 height 937
click at [329, 154] on div at bounding box center [437, 188] width 867 height 937
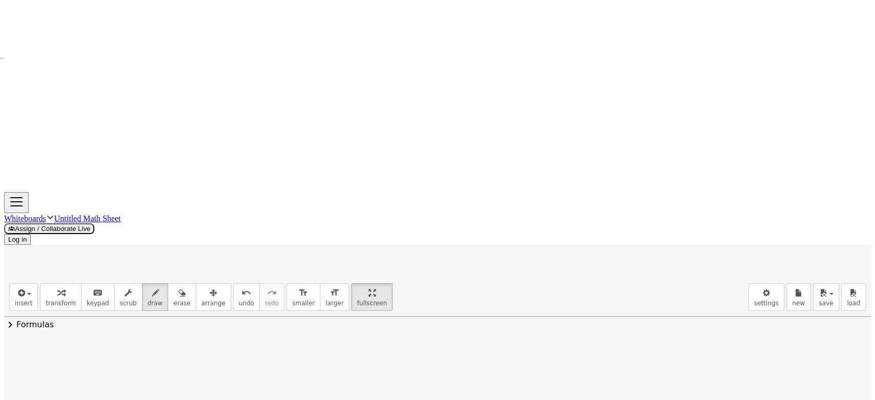
click at [354, 169] on div at bounding box center [437, 188] width 867 height 937
click at [338, 190] on div at bounding box center [437, 188] width 867 height 937
click at [375, 173] on div at bounding box center [437, 188] width 867 height 937
click at [410, 171] on div at bounding box center [437, 188] width 867 height 937
click at [390, 169] on div at bounding box center [437, 188] width 867 height 937
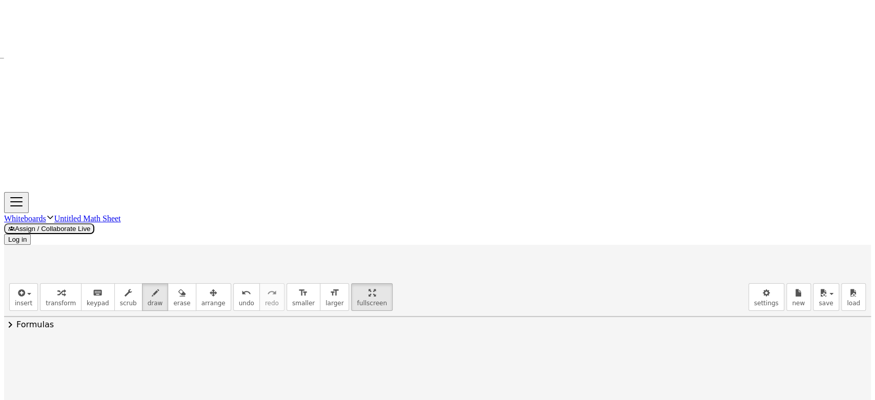
click at [438, 156] on div at bounding box center [437, 188] width 867 height 937
click at [480, 167] on div at bounding box center [437, 188] width 867 height 937
click at [93, 261] on div at bounding box center [437, 188] width 867 height 937
click at [98, 242] on div at bounding box center [437, 188] width 867 height 937
click at [116, 275] on div at bounding box center [437, 188] width 867 height 937
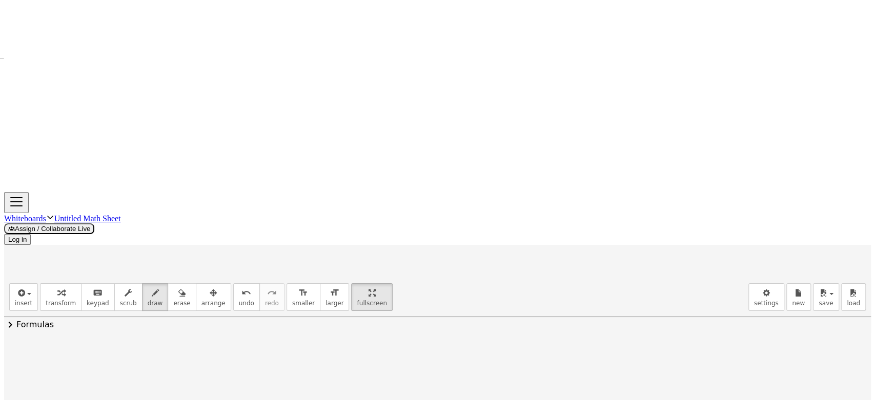
click at [134, 265] on div at bounding box center [437, 188] width 867 height 937
click at [119, 264] on div at bounding box center [437, 188] width 867 height 937
click at [139, 273] on div at bounding box center [437, 188] width 867 height 937
click at [178, 251] on div at bounding box center [437, 188] width 867 height 937
click at [176, 259] on div at bounding box center [437, 188] width 867 height 937
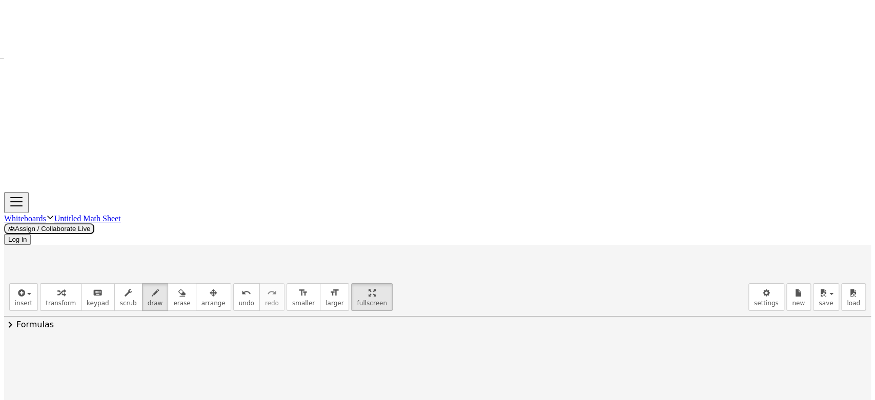
drag, startPoint x: 205, startPoint y: 251, endPoint x: 216, endPoint y: 252, distance: 11.4
click at [216, 252] on div at bounding box center [437, 188] width 867 height 937
click at [238, 253] on div at bounding box center [437, 188] width 867 height 937
click at [282, 254] on div at bounding box center [437, 188] width 867 height 937
click at [266, 256] on div at bounding box center [437, 188] width 867 height 937
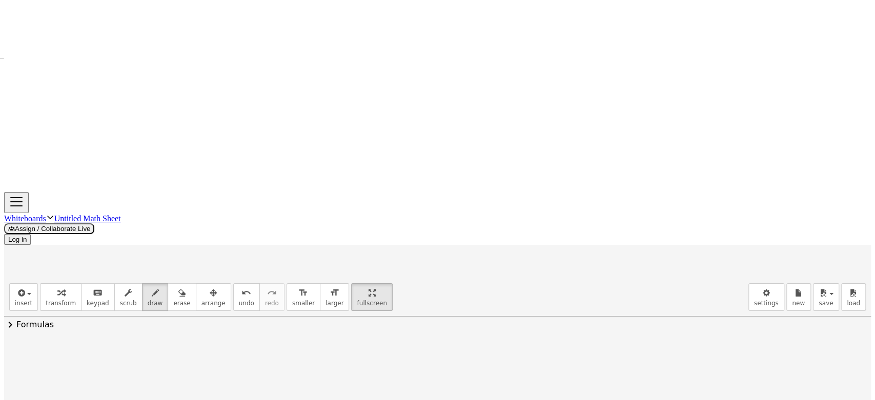
click at [307, 258] on div at bounding box center [437, 188] width 867 height 937
click at [316, 245] on div at bounding box center [437, 188] width 867 height 937
click at [349, 254] on div at bounding box center [437, 188] width 867 height 937
drag, startPoint x: 37, startPoint y: 185, endPoint x: 49, endPoint y: 202, distance: 20.9
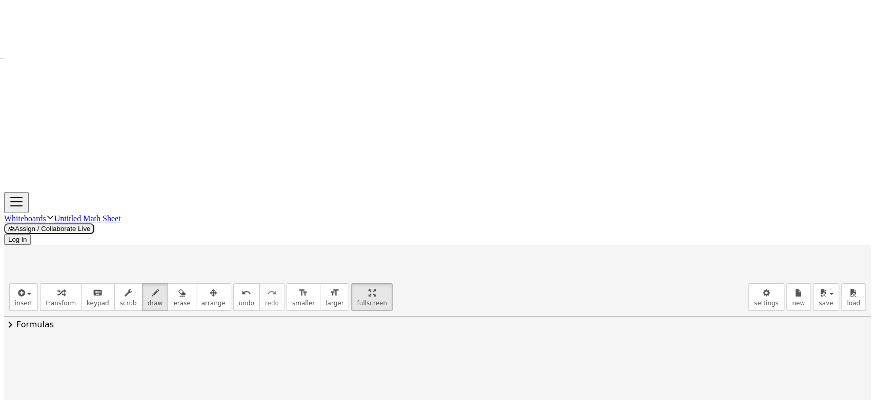
click at [49, 202] on div at bounding box center [437, 203] width 867 height 1250
drag, startPoint x: 52, startPoint y: 194, endPoint x: 56, endPoint y: 212, distance: 17.9
click at [50, 215] on div at bounding box center [437, 203] width 867 height 1250
drag, startPoint x: 128, startPoint y: 176, endPoint x: 116, endPoint y: 215, distance: 41.2
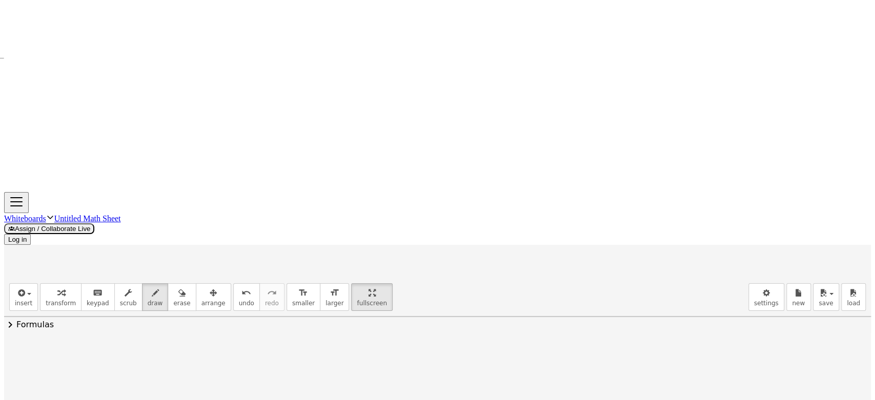
click at [116, 217] on div at bounding box center [437, 203] width 867 height 1250
drag, startPoint x: 109, startPoint y: 196, endPoint x: 135, endPoint y: 192, distance: 26.5
click at [132, 192] on div at bounding box center [437, 203] width 867 height 1250
drag, startPoint x: 144, startPoint y: 189, endPoint x: 164, endPoint y: 190, distance: 20.5
click at [164, 190] on div at bounding box center [437, 203] width 867 height 1250
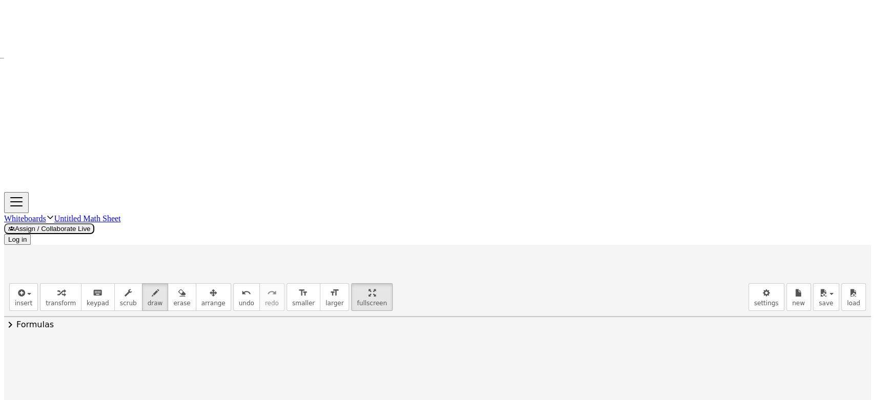
drag, startPoint x: 149, startPoint y: 195, endPoint x: 174, endPoint y: 196, distance: 25.6
click at [174, 196] on div at bounding box center [437, 203] width 867 height 1250
drag, startPoint x: 253, startPoint y: 163, endPoint x: 278, endPoint y: 188, distance: 35.5
click at [278, 188] on div at bounding box center [437, 203] width 867 height 1250
drag, startPoint x: 228, startPoint y: 194, endPoint x: 307, endPoint y: 186, distance: 79.8
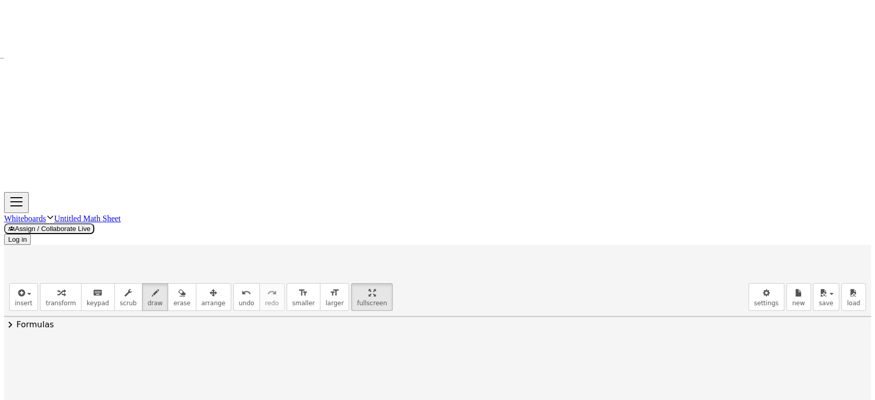
click at [307, 186] on div at bounding box center [437, 203] width 867 height 1250
drag, startPoint x: 233, startPoint y: 215, endPoint x: 258, endPoint y: 237, distance: 33.1
click at [258, 237] on div at bounding box center [437, 203] width 867 height 1250
drag, startPoint x: 249, startPoint y: 210, endPoint x: 238, endPoint y: 236, distance: 28.3
click at [238, 236] on div at bounding box center [437, 203] width 867 height 1250
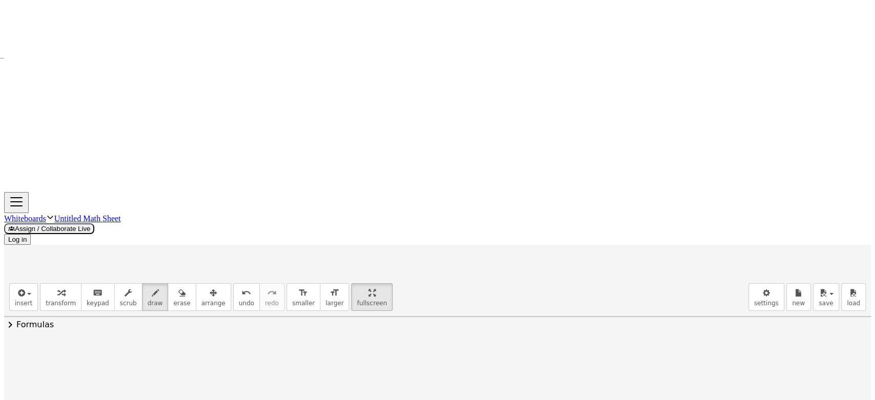
drag, startPoint x: 272, startPoint y: 221, endPoint x: 283, endPoint y: 221, distance: 11.8
click at [283, 221] on div at bounding box center [437, 203] width 867 height 1250
drag, startPoint x: 295, startPoint y: 204, endPoint x: 311, endPoint y: 230, distance: 30.1
click at [311, 230] on div at bounding box center [437, 203] width 867 height 1250
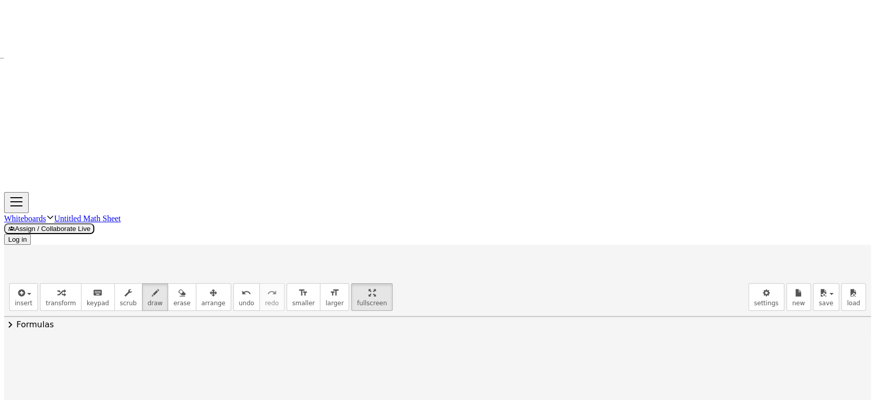
drag, startPoint x: 48, startPoint y: 238, endPoint x: 38, endPoint y: 256, distance: 20.6
click at [38, 256] on div at bounding box center [437, 146] width 867 height 1250
drag, startPoint x: 42, startPoint y: 242, endPoint x: 52, endPoint y: 244, distance: 10.9
click at [51, 244] on div at bounding box center [437, 146] width 867 height 1250
drag, startPoint x: 70, startPoint y: 212, endPoint x: 69, endPoint y: 223, distance: 11.3
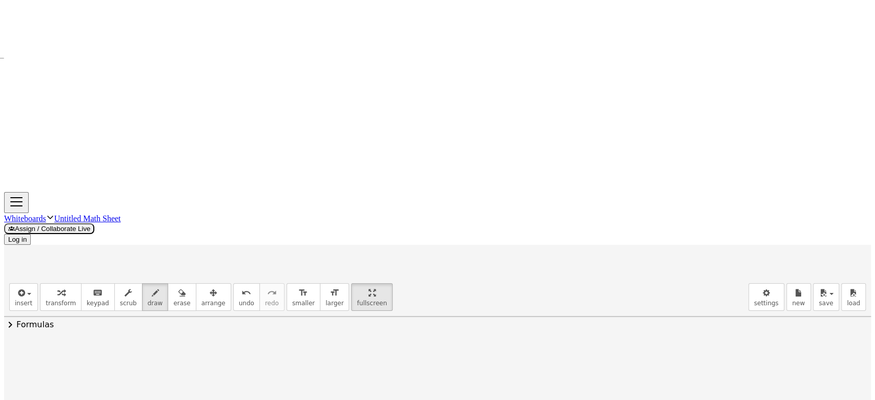
click at [69, 223] on div at bounding box center [437, 146] width 867 height 1250
drag, startPoint x: 77, startPoint y: 240, endPoint x: 91, endPoint y: 240, distance: 13.8
click at [91, 240] on div at bounding box center [437, 146] width 867 height 1250
drag, startPoint x: 81, startPoint y: 246, endPoint x: 90, endPoint y: 247, distance: 8.7
click at [90, 247] on div at bounding box center [437, 146] width 867 height 1250
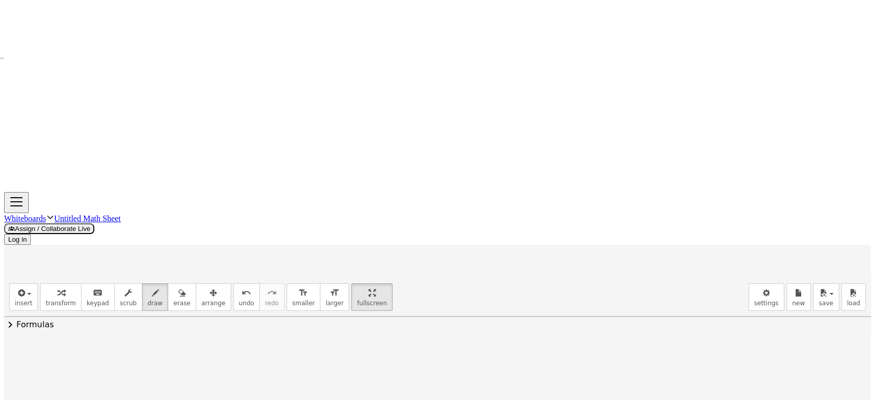
drag, startPoint x: 122, startPoint y: 225, endPoint x: 139, endPoint y: 238, distance: 20.8
click at [139, 238] on div at bounding box center [437, 146] width 867 height 1250
drag, startPoint x: 148, startPoint y: 209, endPoint x: 149, endPoint y: 217, distance: 8.2
click at [149, 217] on div at bounding box center [437, 146] width 867 height 1250
click at [154, 235] on div at bounding box center [437, 146] width 867 height 1250
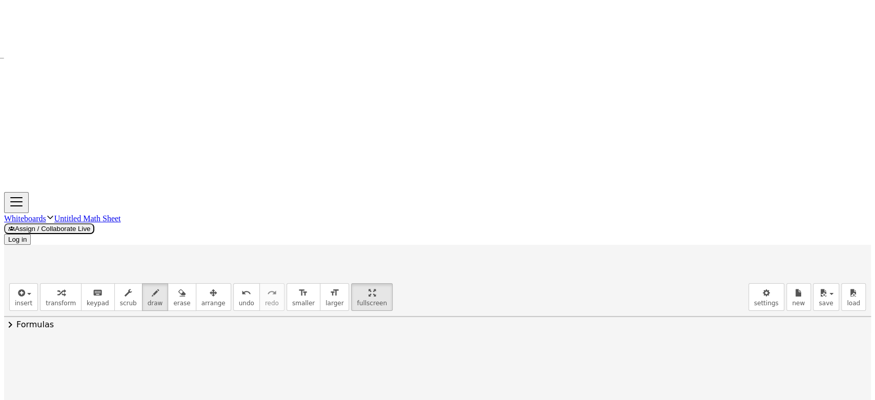
drag, startPoint x: 177, startPoint y: 215, endPoint x: 174, endPoint y: 238, distance: 22.8
click at [174, 238] on div at bounding box center [437, 146] width 867 height 1250
drag, startPoint x: 184, startPoint y: 221, endPoint x: 189, endPoint y: 229, distance: 9.4
click at [189, 229] on div at bounding box center [437, 146] width 867 height 1250
drag, startPoint x: 191, startPoint y: 216, endPoint x: 179, endPoint y: 233, distance: 19.9
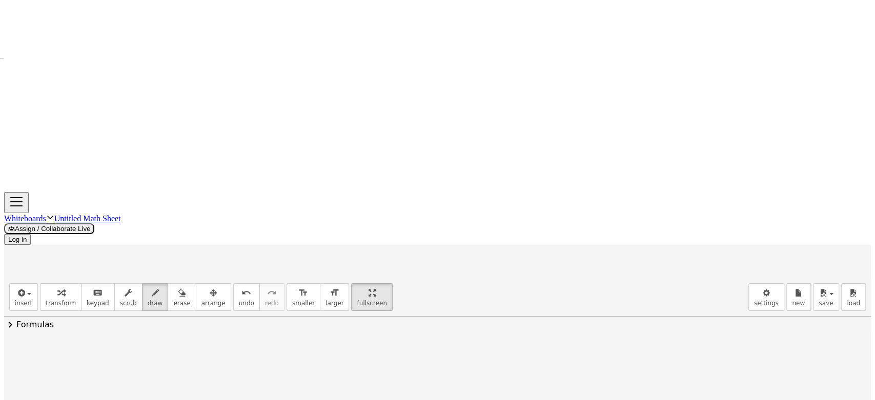
click at [179, 233] on div at bounding box center [437, 146] width 867 height 1250
drag, startPoint x: 201, startPoint y: 225, endPoint x: 211, endPoint y: 225, distance: 9.7
click at [211, 225] on div at bounding box center [437, 146] width 867 height 1250
drag, startPoint x: 217, startPoint y: 213, endPoint x: 230, endPoint y: 224, distance: 17.0
click at [230, 229] on div at bounding box center [437, 146] width 867 height 1250
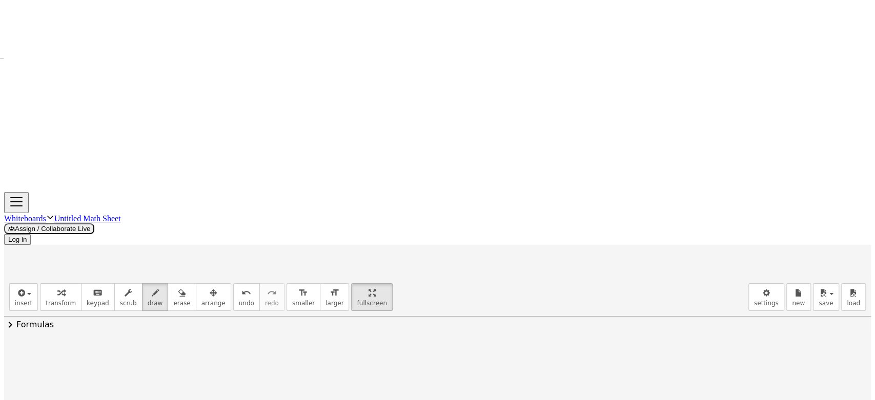
drag, startPoint x: 238, startPoint y: 204, endPoint x: 242, endPoint y: 233, distance: 29.0
click at [242, 233] on div at bounding box center [437, 146] width 867 height 1250
drag, startPoint x: 262, startPoint y: 225, endPoint x: 287, endPoint y: 225, distance: 25.6
click at [287, 225] on div at bounding box center [437, 146] width 867 height 1250
drag, startPoint x: 298, startPoint y: 209, endPoint x: 311, endPoint y: 224, distance: 20.0
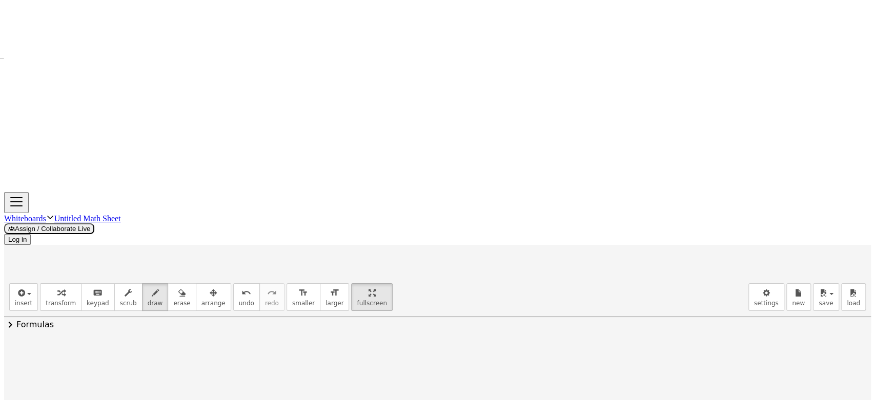
click at [311, 224] on div at bounding box center [437, 146] width 867 height 1250
click at [328, 220] on div at bounding box center [437, 146] width 867 height 1250
drag, startPoint x: 354, startPoint y: 196, endPoint x: 357, endPoint y: 223, distance: 27.8
click at [357, 227] on div at bounding box center [437, 146] width 867 height 1250
drag, startPoint x: 362, startPoint y: 207, endPoint x: 375, endPoint y: 218, distance: 17.5
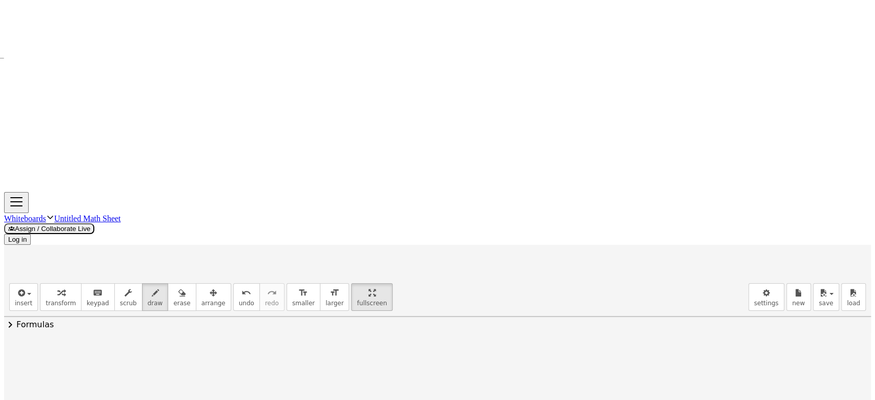
click at [375, 218] on div at bounding box center [437, 146] width 867 height 1250
drag, startPoint x: 375, startPoint y: 205, endPoint x: 367, endPoint y: 216, distance: 13.9
click at [367, 216] on div at bounding box center [437, 146] width 867 height 1250
click at [400, 213] on div at bounding box center [437, 146] width 867 height 1250
click at [426, 217] on div at bounding box center [437, 146] width 867 height 1250
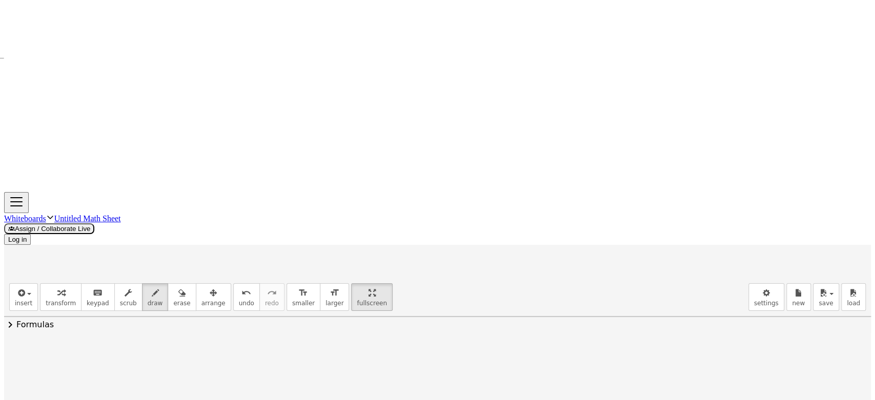
click at [441, 223] on div at bounding box center [437, 146] width 867 height 1250
click at [449, 188] on div at bounding box center [437, 146] width 867 height 1250
click at [439, 229] on div at bounding box center [437, 146] width 867 height 1250
click at [259, 278] on div at bounding box center [437, 146] width 867 height 1250
click at [248, 276] on div at bounding box center [437, 146] width 867 height 1250
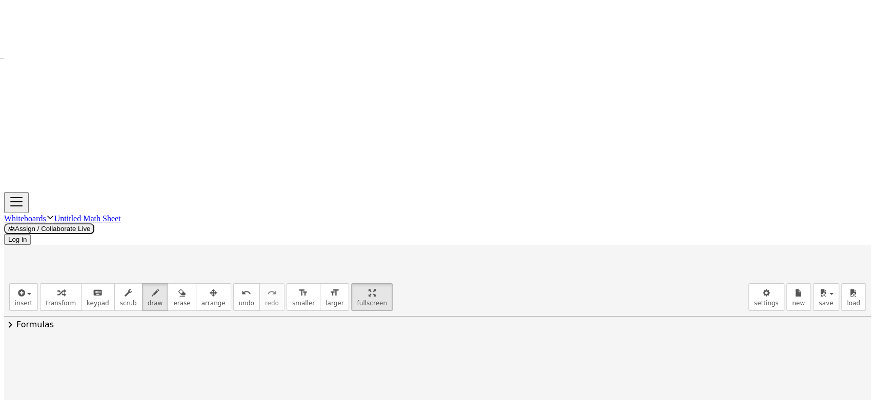
click at [277, 272] on div at bounding box center [437, 146] width 867 height 1250
click at [308, 275] on div at bounding box center [437, 146] width 867 height 1250
click at [232, 284] on div at bounding box center [437, 146] width 867 height 1250
click at [319, 279] on div at bounding box center [437, 146] width 867 height 1250
click at [341, 261] on div at bounding box center [437, 146] width 867 height 1250
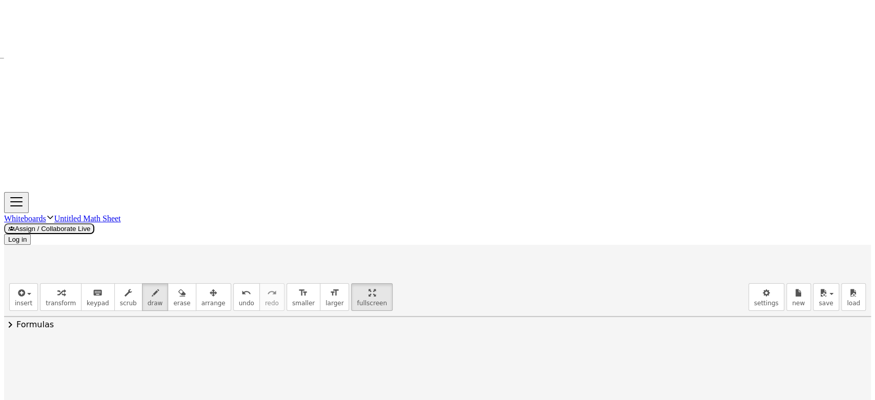
click at [254, 209] on div at bounding box center [437, 146] width 867 height 1250
click at [263, 213] on div at bounding box center [437, 146] width 867 height 1250
click at [293, 187] on div at bounding box center [437, 146] width 867 height 1250
click at [99, 280] on div at bounding box center [437, 89] width 867 height 1250
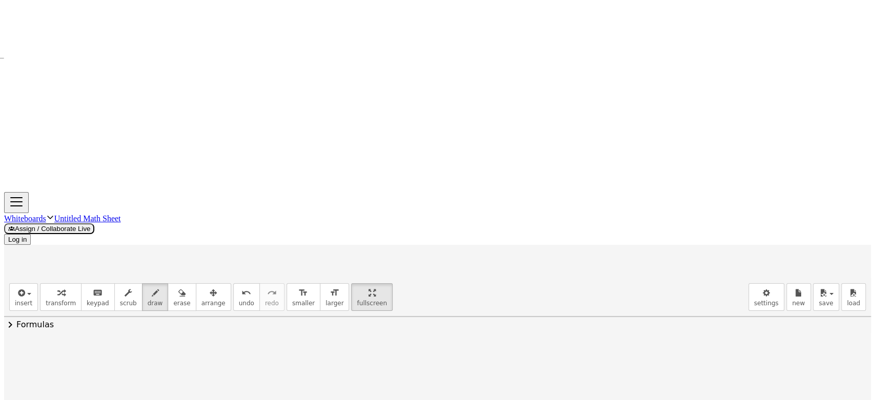
click at [102, 289] on div at bounding box center [437, 89] width 867 height 1250
click at [169, 272] on div at bounding box center [437, 89] width 867 height 1250
click at [208, 278] on div at bounding box center [437, 89] width 867 height 1250
click at [217, 279] on div at bounding box center [437, 89] width 867 height 1250
click at [242, 274] on div at bounding box center [437, 89] width 867 height 1250
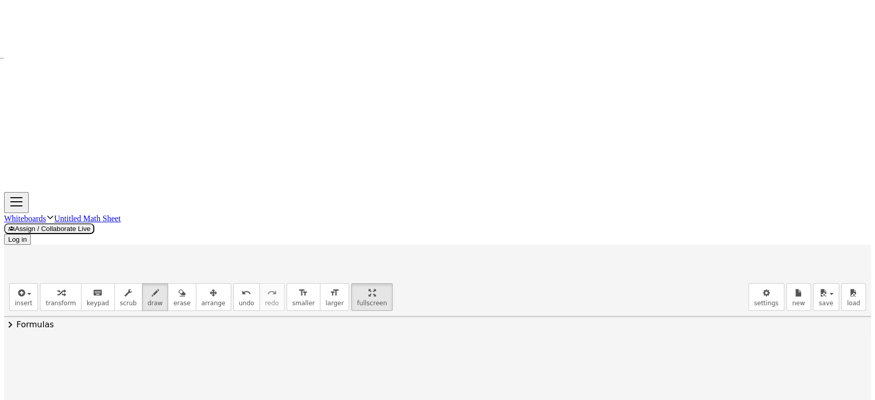
click at [229, 262] on div at bounding box center [437, 89] width 867 height 1250
drag, startPoint x: 243, startPoint y: 263, endPoint x: 253, endPoint y: 274, distance: 13.8
click at [253, 274] on div at bounding box center [437, 89] width 867 height 1250
drag, startPoint x: 540, startPoint y: 104, endPoint x: 553, endPoint y: 114, distance: 17.2
click at [554, 116] on div at bounding box center [437, 89] width 867 height 1250
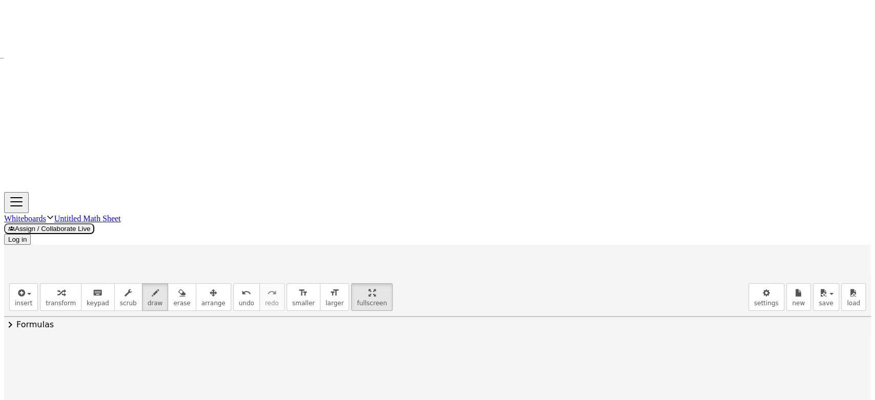
drag, startPoint x: 550, startPoint y: 98, endPoint x: 546, endPoint y: 113, distance: 14.9
click at [540, 118] on div at bounding box center [437, 89] width 867 height 1250
click at [560, 89] on div at bounding box center [437, 89] width 867 height 1250
drag, startPoint x: 569, startPoint y: 101, endPoint x: 571, endPoint y: 112, distance: 10.4
click at [579, 101] on div at bounding box center [437, 89] width 867 height 1250
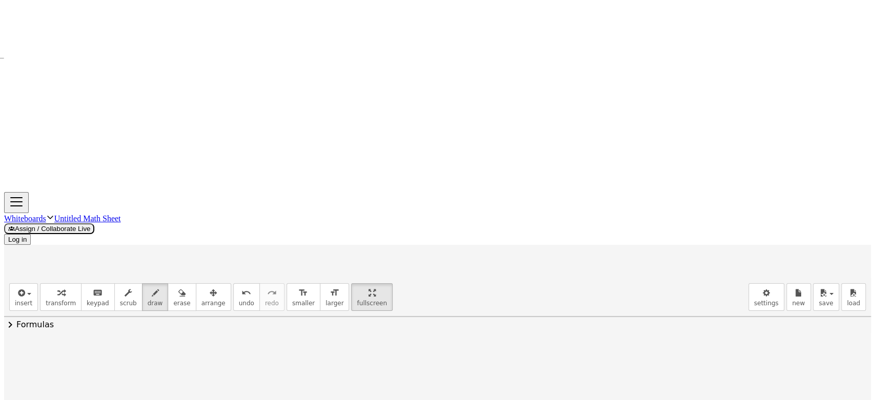
click at [584, 108] on div at bounding box center [437, 89] width 867 height 1250
drag, startPoint x: 615, startPoint y: 96, endPoint x: 632, endPoint y: 114, distance: 24.6
click at [632, 114] on div at bounding box center [437, 89] width 867 height 1250
drag, startPoint x: 158, startPoint y: 285, endPoint x: 258, endPoint y: 277, distance: 100.8
click at [258, 277] on div at bounding box center [437, 89] width 867 height 1250
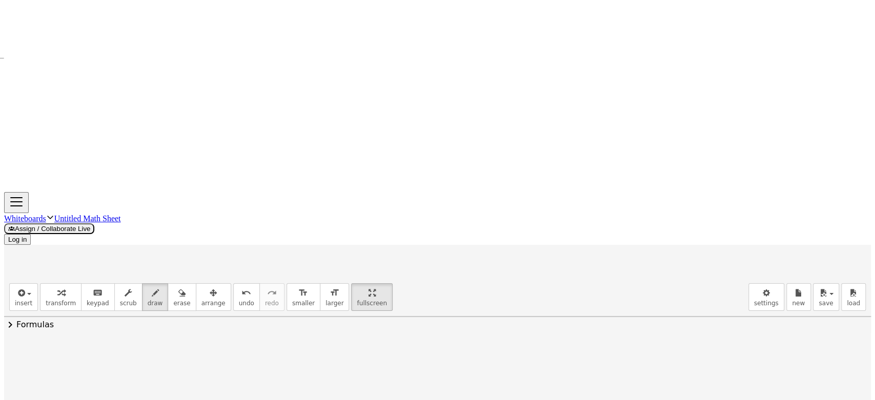
drag, startPoint x: 187, startPoint y: 300, endPoint x: 202, endPoint y: 316, distance: 21.7
click at [202, 316] on div at bounding box center [437, 89] width 867 height 1250
drag, startPoint x: 200, startPoint y: 300, endPoint x: 195, endPoint y: 313, distance: 13.5
click at [195, 313] on div at bounding box center [437, 89] width 867 height 1250
drag, startPoint x: 215, startPoint y: 303, endPoint x: 227, endPoint y: 303, distance: 11.8
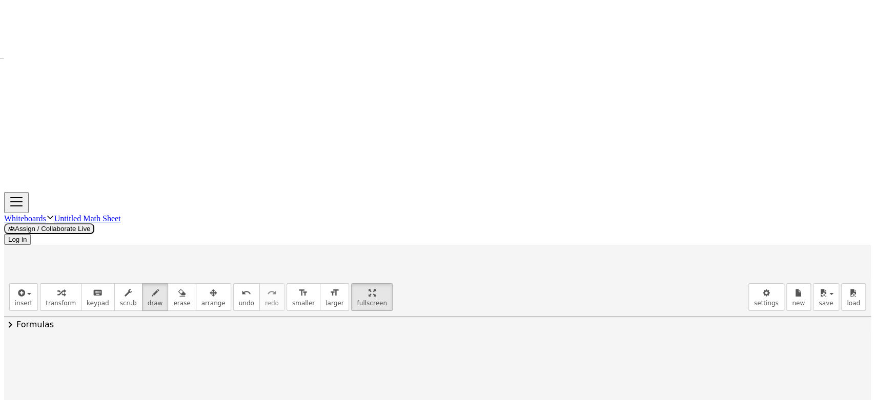
click at [227, 303] on div at bounding box center [437, 89] width 867 height 1250
drag, startPoint x: 232, startPoint y: 297, endPoint x: 253, endPoint y: 309, distance: 24.1
click at [253, 309] on div at bounding box center [437, 89] width 867 height 1250
drag, startPoint x: 177, startPoint y: 302, endPoint x: 192, endPoint y: 319, distance: 22.2
click at [187, 323] on div at bounding box center [437, 89] width 867 height 1250
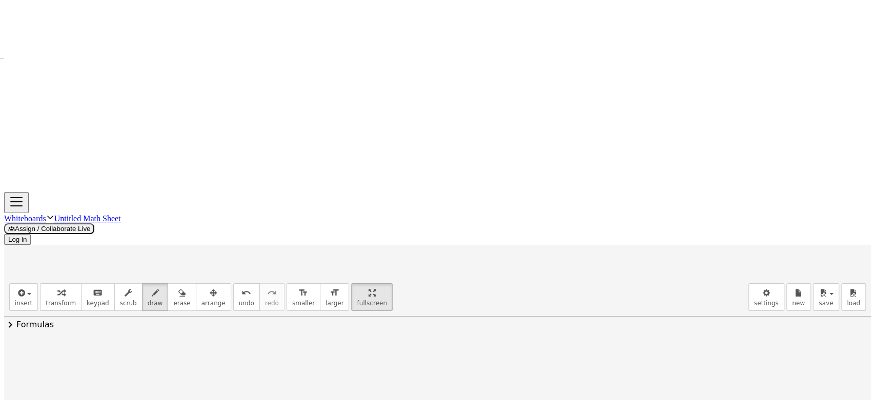
drag, startPoint x: 249, startPoint y: 289, endPoint x: 272, endPoint y: 288, distance: 23.6
click at [261, 317] on div at bounding box center [437, 89] width 867 height 1250
drag, startPoint x: 263, startPoint y: 282, endPoint x: 278, endPoint y: 294, distance: 19.0
click at [278, 294] on div at bounding box center [437, 89] width 867 height 1250
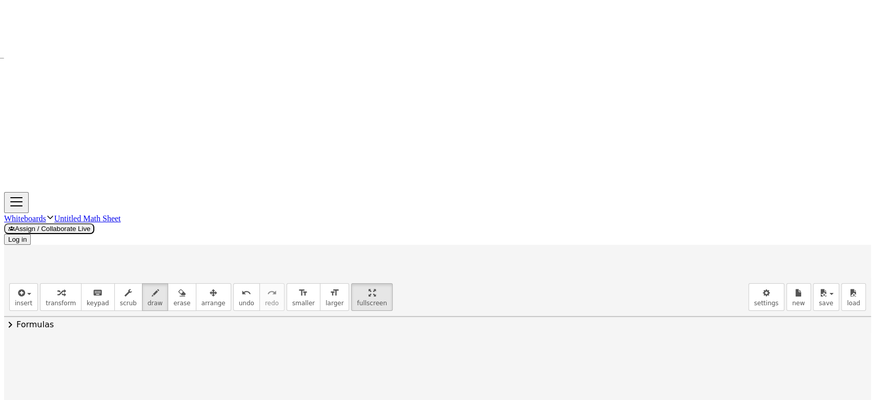
drag, startPoint x: 47, startPoint y: 199, endPoint x: 29, endPoint y: 223, distance: 30.0
click at [29, 223] on div at bounding box center [437, 47] width 867 height 1562
drag, startPoint x: 29, startPoint y: 205, endPoint x: 44, endPoint y: 205, distance: 15.4
click at [44, 205] on div at bounding box center [437, 47] width 867 height 1562
drag, startPoint x: 69, startPoint y: 198, endPoint x: 76, endPoint y: 198, distance: 7.2
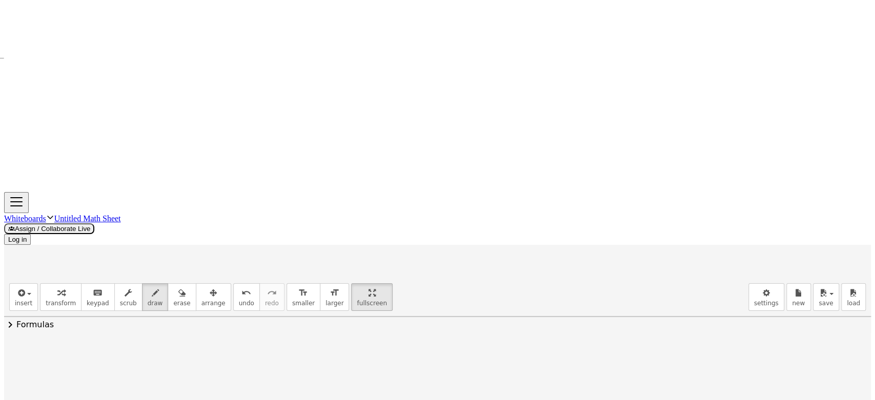
click at [76, 198] on div at bounding box center [437, 47] width 867 height 1562
drag, startPoint x: 73, startPoint y: 204, endPoint x: 82, endPoint y: 204, distance: 8.7
click at [82, 204] on div at bounding box center [437, 47] width 867 height 1562
drag, startPoint x: 121, startPoint y: 189, endPoint x: 139, endPoint y: 203, distance: 23.3
click at [139, 203] on div at bounding box center [437, 47] width 867 height 1562
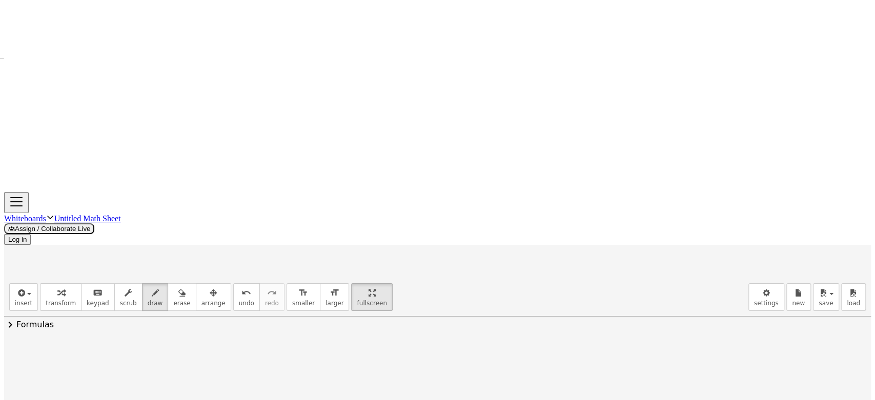
drag, startPoint x: 154, startPoint y: 158, endPoint x: 165, endPoint y: 168, distance: 14.5
click at [165, 168] on div at bounding box center [437, 47] width 867 height 1562
drag, startPoint x: 164, startPoint y: 156, endPoint x: 154, endPoint y: 168, distance: 15.6
click at [154, 168] on div at bounding box center [437, 47] width 867 height 1562
click at [180, 195] on div at bounding box center [437, 47] width 867 height 1562
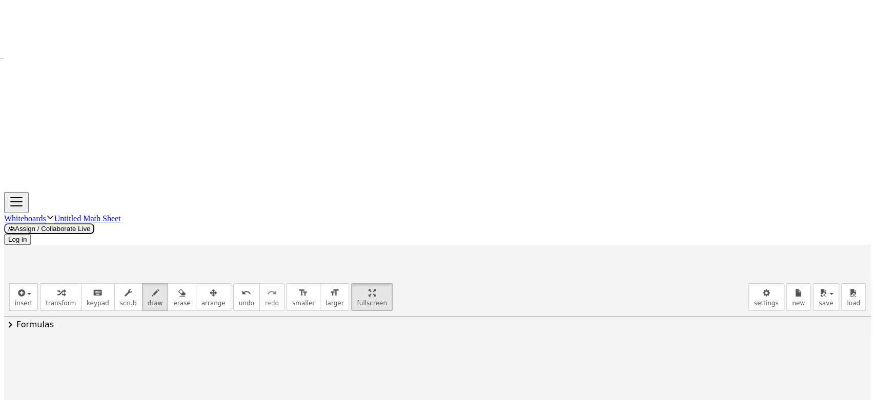
drag, startPoint x: 201, startPoint y: 196, endPoint x: 243, endPoint y: 189, distance: 42.6
click at [243, 189] on div at bounding box center [437, 47] width 867 height 1562
drag, startPoint x: 262, startPoint y: 171, endPoint x: 268, endPoint y: 192, distance: 21.3
click at [266, 197] on div at bounding box center [437, 47] width 867 height 1562
drag, startPoint x: 271, startPoint y: 176, endPoint x: 291, endPoint y: 188, distance: 23.5
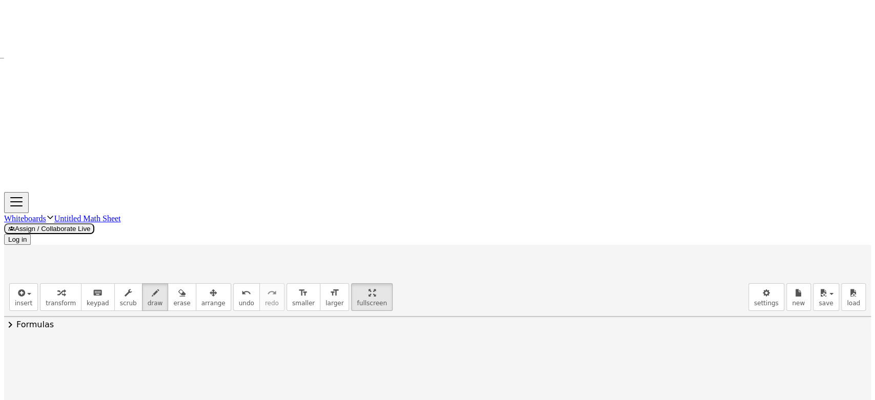
click at [291, 188] on div at bounding box center [437, 47] width 867 height 1562
drag, startPoint x: 286, startPoint y: 177, endPoint x: 277, endPoint y: 193, distance: 18.2
click at [277, 193] on div at bounding box center [437, 47] width 867 height 1562
drag, startPoint x: 301, startPoint y: 168, endPoint x: 304, endPoint y: 201, distance: 33.4
click at [304, 201] on div at bounding box center [437, 47] width 867 height 1562
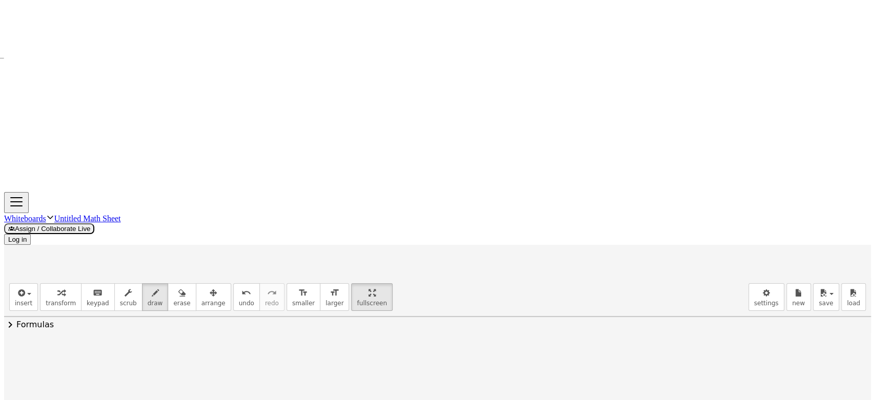
click at [184, 192] on div at bounding box center [437, 47] width 867 height 1562
drag, startPoint x: 37, startPoint y: 264, endPoint x: 25, endPoint y: 284, distance: 23.5
click at [25, 287] on div at bounding box center [437, 47] width 867 height 1562
drag, startPoint x: 30, startPoint y: 274, endPoint x: 46, endPoint y: 274, distance: 15.9
click at [46, 274] on div at bounding box center [437, 47] width 867 height 1562
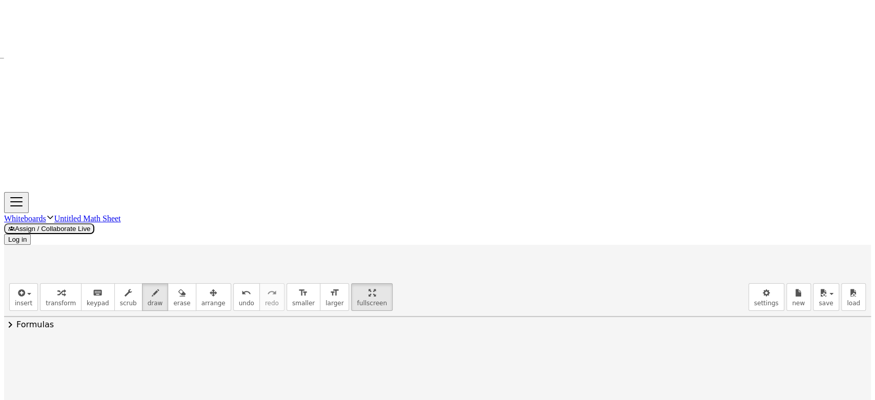
drag, startPoint x: 63, startPoint y: 243, endPoint x: 60, endPoint y: 250, distance: 7.1
click at [60, 250] on div at bounding box center [437, 47] width 867 height 1562
drag, startPoint x: 65, startPoint y: 274, endPoint x: 72, endPoint y: 273, distance: 6.7
click at [72, 273] on div at bounding box center [437, 47] width 867 height 1562
drag, startPoint x: 67, startPoint y: 281, endPoint x: 74, endPoint y: 280, distance: 6.8
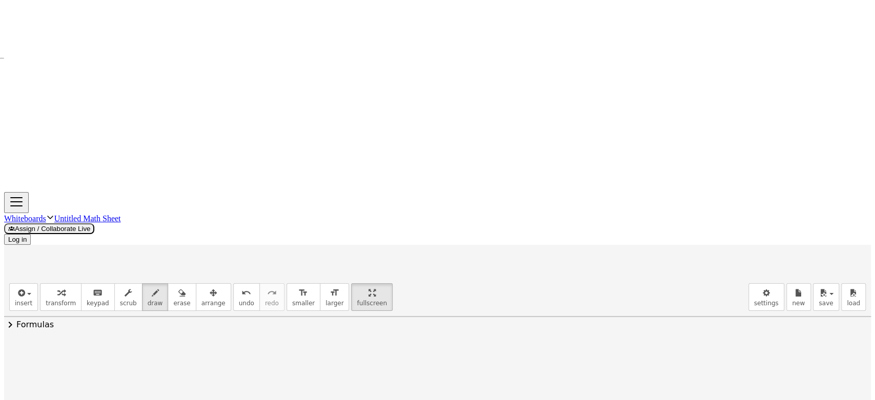
click at [74, 280] on div at bounding box center [437, 47] width 867 height 1562
drag, startPoint x: 128, startPoint y: 266, endPoint x: 131, endPoint y: 273, distance: 7.3
click at [131, 273] on div at bounding box center [437, 47] width 867 height 1562
drag, startPoint x: 140, startPoint y: 245, endPoint x: 148, endPoint y: 256, distance: 13.6
click at [148, 256] on div at bounding box center [437, 47] width 867 height 1562
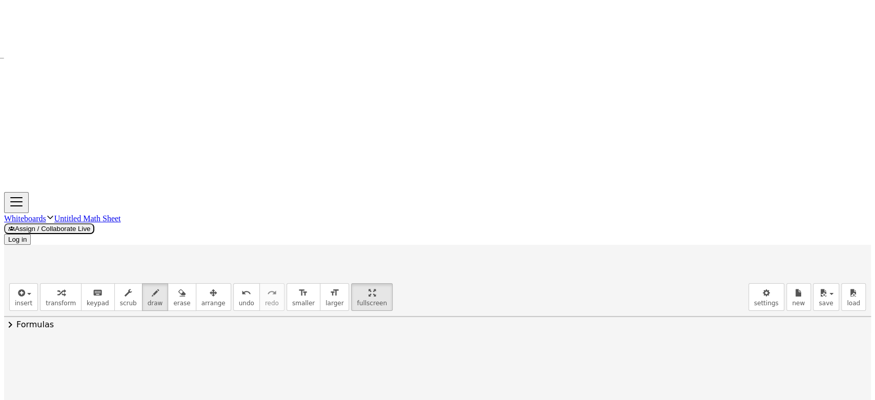
drag, startPoint x: 148, startPoint y: 243, endPoint x: 141, endPoint y: 253, distance: 11.5
click at [141, 253] on div at bounding box center [437, 47] width 867 height 1562
drag, startPoint x: 114, startPoint y: 254, endPoint x: 127, endPoint y: 277, distance: 26.8
click at [112, 278] on div at bounding box center [437, 47] width 867 height 1562
drag, startPoint x: 164, startPoint y: 244, endPoint x: 160, endPoint y: 261, distance: 17.5
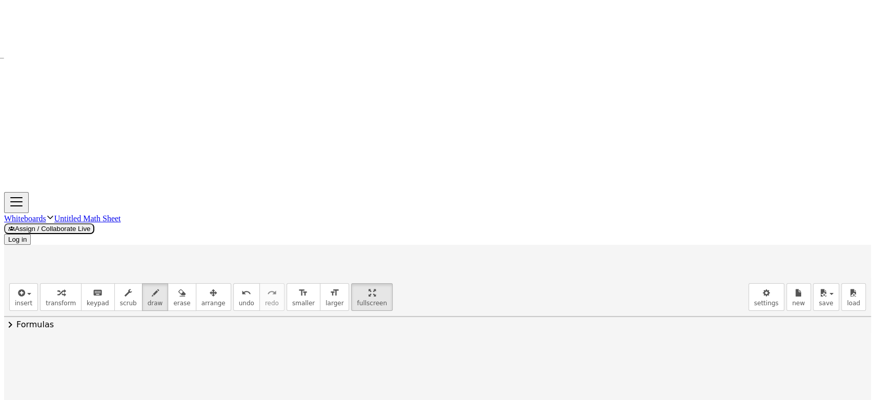
click at [159, 269] on div at bounding box center [437, 47] width 867 height 1562
drag, startPoint x: 176, startPoint y: 234, endPoint x: 177, endPoint y: 246, distance: 12.3
click at [177, 244] on div at bounding box center [437, 47] width 867 height 1562
click at [181, 272] on div at bounding box center [437, 47] width 867 height 1562
drag, startPoint x: 190, startPoint y: 272, endPoint x: 201, endPoint y: 254, distance: 20.5
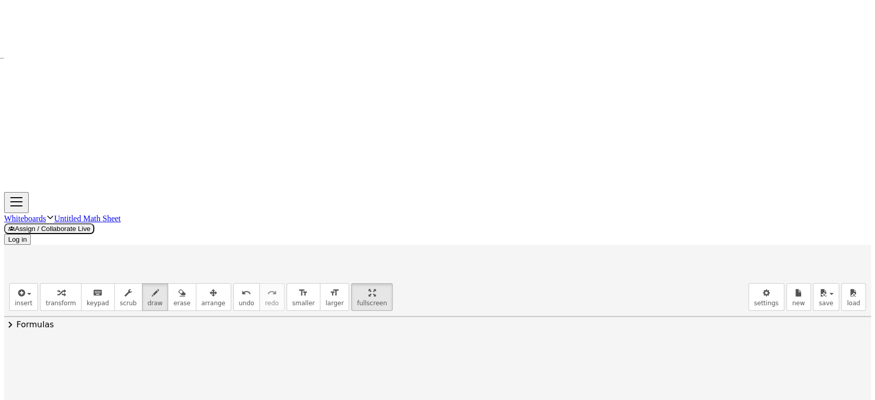
click at [201, 255] on div at bounding box center [437, 47] width 867 height 1562
drag, startPoint x: 199, startPoint y: 251, endPoint x: 222, endPoint y: 272, distance: 30.9
click at [222, 272] on div at bounding box center [437, 47] width 867 height 1562
drag, startPoint x: 235, startPoint y: 261, endPoint x: 243, endPoint y: 273, distance: 13.6
click at [243, 273] on div at bounding box center [437, 47] width 867 height 1562
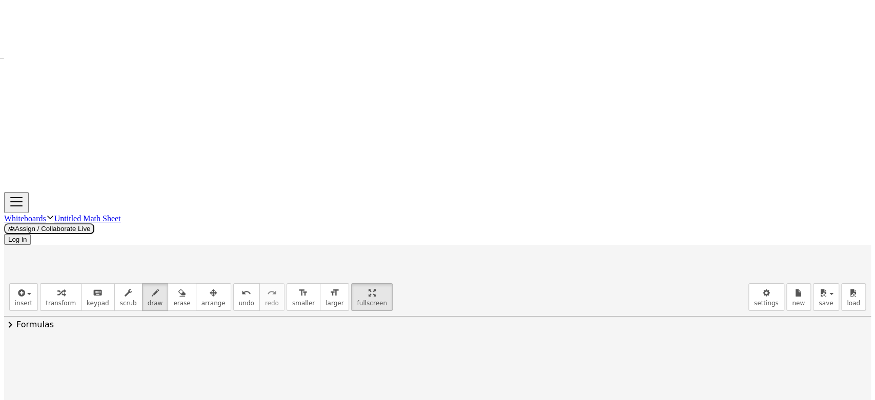
drag, startPoint x: 247, startPoint y: 257, endPoint x: 258, endPoint y: 267, distance: 15.2
click at [258, 267] on div at bounding box center [437, 47] width 867 height 1562
drag, startPoint x: 254, startPoint y: 261, endPoint x: 250, endPoint y: 267, distance: 7.7
click at [250, 267] on div at bounding box center [437, 47] width 867 height 1562
drag, startPoint x: 264, startPoint y: 248, endPoint x: 270, endPoint y: 273, distance: 25.7
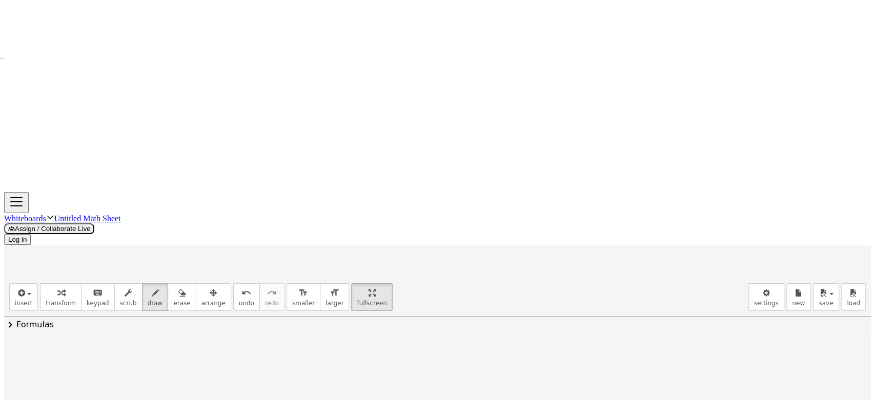
click at [270, 273] on div at bounding box center [437, 47] width 867 height 1562
drag, startPoint x: 307, startPoint y: 258, endPoint x: 309, endPoint y: 270, distance: 11.5
click at [309, 270] on div at bounding box center [437, 47] width 867 height 1562
click at [322, 260] on div at bounding box center [437, 47] width 867 height 1562
click at [358, 267] on div at bounding box center [437, 47] width 867 height 1562
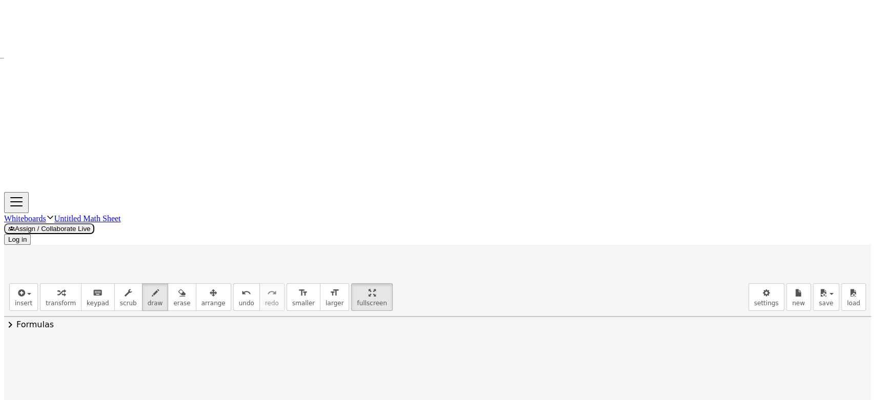
click at [370, 246] on div at bounding box center [437, 47] width 867 height 1562
click at [362, 243] on div at bounding box center [437, 47] width 867 height 1562
drag, startPoint x: 389, startPoint y: 264, endPoint x: 420, endPoint y: 261, distance: 30.4
click at [420, 261] on div at bounding box center [437, 47] width 867 height 1562
drag, startPoint x: 427, startPoint y: 233, endPoint x: 426, endPoint y: 239, distance: 6.7
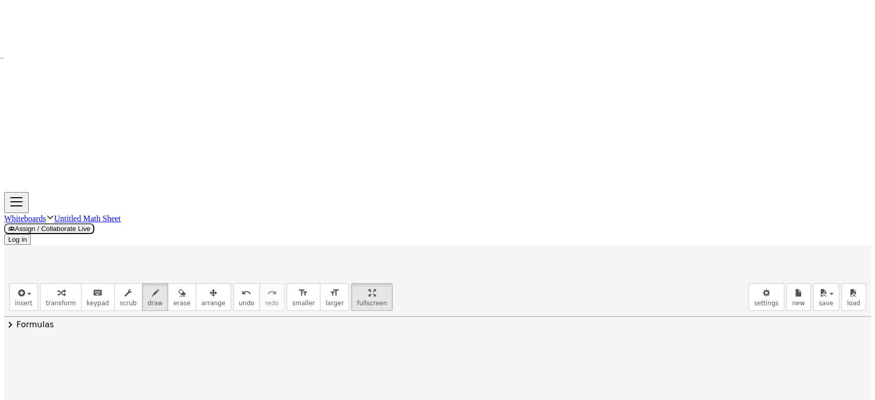
click at [426, 239] on div at bounding box center [437, 47] width 867 height 1562
drag, startPoint x: 432, startPoint y: 251, endPoint x: 434, endPoint y: 265, distance: 13.9
click at [434, 265] on div at bounding box center [437, 47] width 867 height 1562
click at [450, 261] on div at bounding box center [437, 47] width 867 height 1562
drag, startPoint x: 451, startPoint y: 251, endPoint x: 441, endPoint y: 262, distance: 14.9
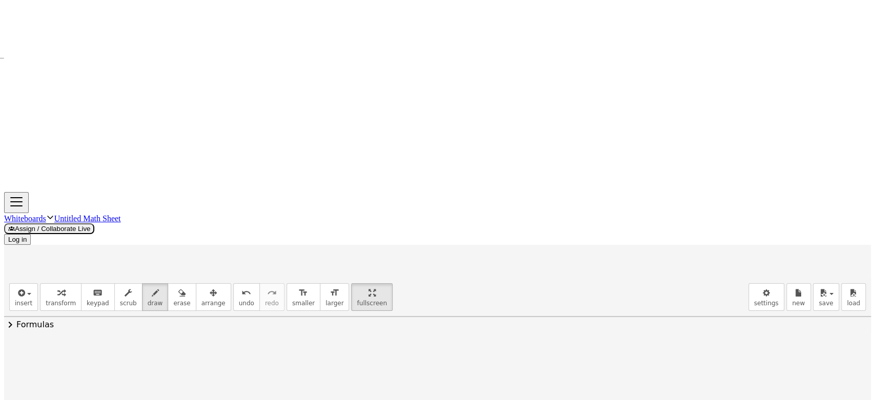
click at [441, 262] on div at bounding box center [437, 47] width 867 height 1562
click at [462, 269] on div at bounding box center [437, 47] width 867 height 1562
drag, startPoint x: 69, startPoint y: 315, endPoint x: 77, endPoint y: 315, distance: 8.2
click at [77, 315] on div at bounding box center [437, 47] width 867 height 1562
drag, startPoint x: 71, startPoint y: 322, endPoint x: 78, endPoint y: 322, distance: 6.7
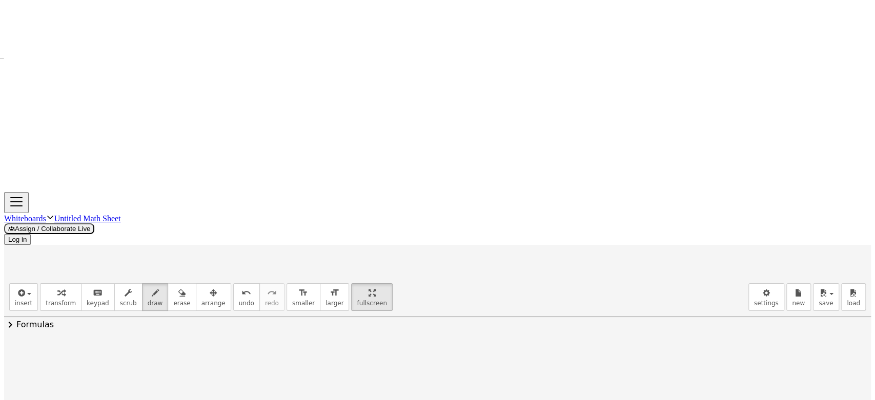
click at [78, 322] on div at bounding box center [437, 47] width 867 height 1562
drag, startPoint x: 117, startPoint y: 311, endPoint x: 127, endPoint y: 314, distance: 10.4
click at [126, 320] on div at bounding box center [437, 47] width 867 height 1562
drag, startPoint x: 136, startPoint y: 292, endPoint x: 146, endPoint y: 298, distance: 12.2
click at [146, 298] on div at bounding box center [437, 47] width 867 height 1562
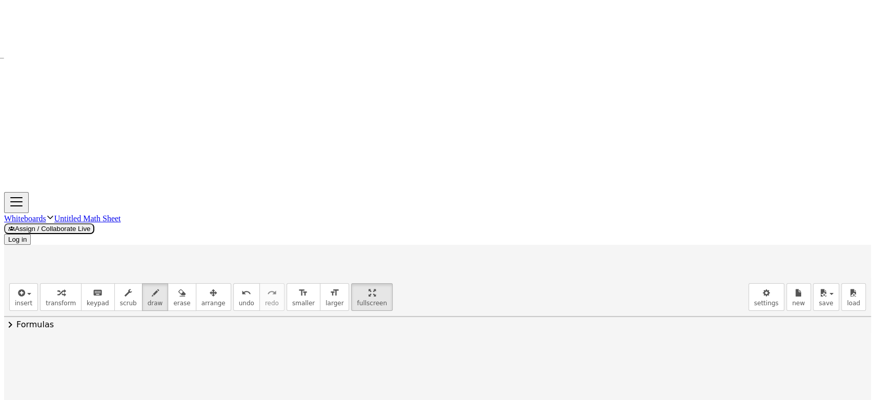
click at [137, 300] on div at bounding box center [437, 47] width 867 height 1562
click at [148, 322] on div at bounding box center [437, 47] width 867 height 1562
click at [200, 317] on div at bounding box center [437, 47] width 867 height 1562
click at [215, 320] on div at bounding box center [437, 47] width 867 height 1562
click at [234, 315] on div at bounding box center [437, 47] width 867 height 1562
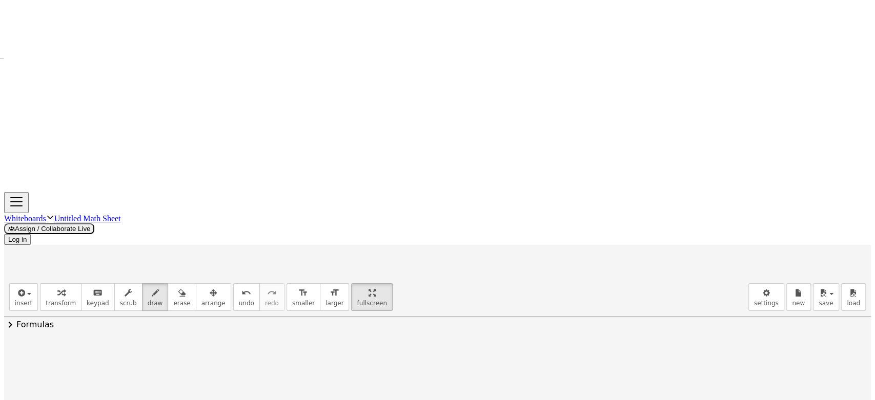
click at [223, 316] on div at bounding box center [437, 47] width 867 height 1562
click at [242, 321] on div at bounding box center [437, 47] width 867 height 1562
click at [287, 324] on div at bounding box center [437, 47] width 867 height 1562
click at [295, 315] on div at bounding box center [437, 47] width 867 height 1562
click at [328, 317] on div at bounding box center [437, 47] width 867 height 1562
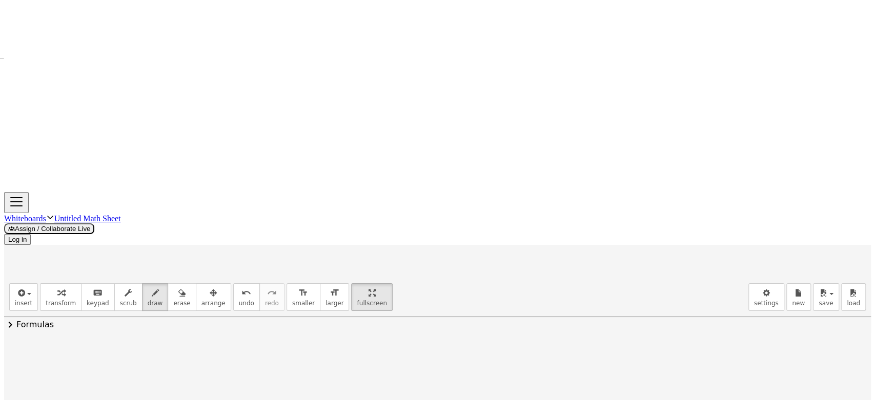
click at [348, 295] on div at bounding box center [437, 47] width 867 height 1562
click at [341, 297] on div at bounding box center [437, 47] width 867 height 1562
click at [353, 312] on div at bounding box center [437, 47] width 867 height 1562
drag, startPoint x: 376, startPoint y: 300, endPoint x: 371, endPoint y: 311, distance: 11.9
click at [382, 304] on div at bounding box center [437, 47] width 867 height 1562
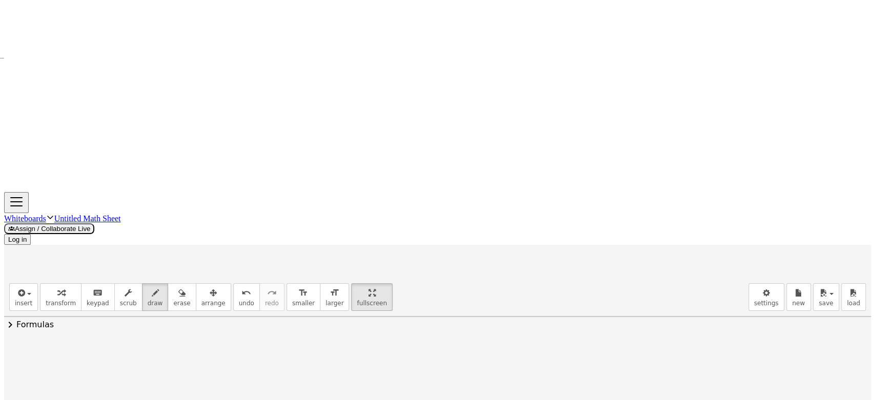
drag, startPoint x: 371, startPoint y: 311, endPoint x: 398, endPoint y: 309, distance: 26.7
click at [398, 309] on div at bounding box center [437, 47] width 867 height 1562
drag, startPoint x: 384, startPoint y: 324, endPoint x: 390, endPoint y: 331, distance: 9.1
click at [390, 331] on div at bounding box center [437, 47] width 867 height 1562
drag, startPoint x: 391, startPoint y: 321, endPoint x: 373, endPoint y: 339, distance: 26.1
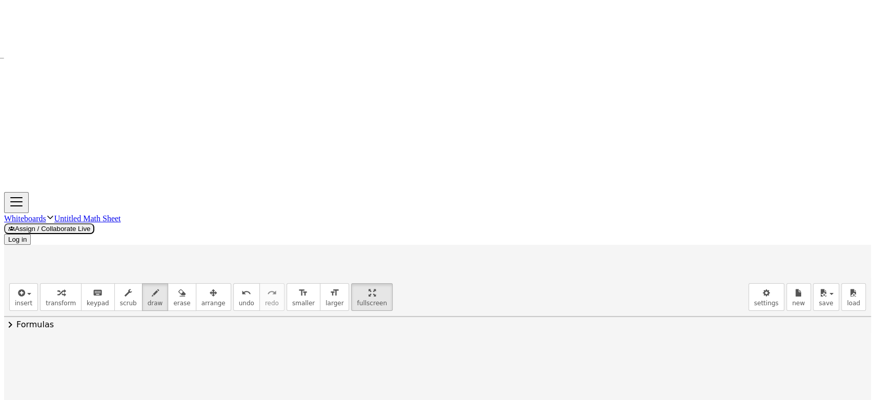
click at [373, 339] on div at bounding box center [437, 47] width 867 height 1562
drag, startPoint x: 71, startPoint y: 266, endPoint x: 78, endPoint y: 266, distance: 7.7
drag, startPoint x: 66, startPoint y: 256, endPoint x: 77, endPoint y: 258, distance: 11.4
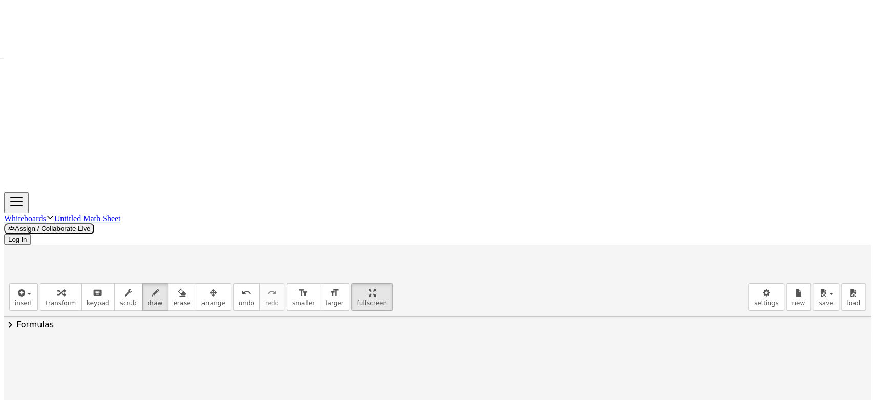
drag, startPoint x: 110, startPoint y: 267, endPoint x: 129, endPoint y: 273, distance: 19.3
drag, startPoint x: 130, startPoint y: 243, endPoint x: 138, endPoint y: 253, distance: 12.7
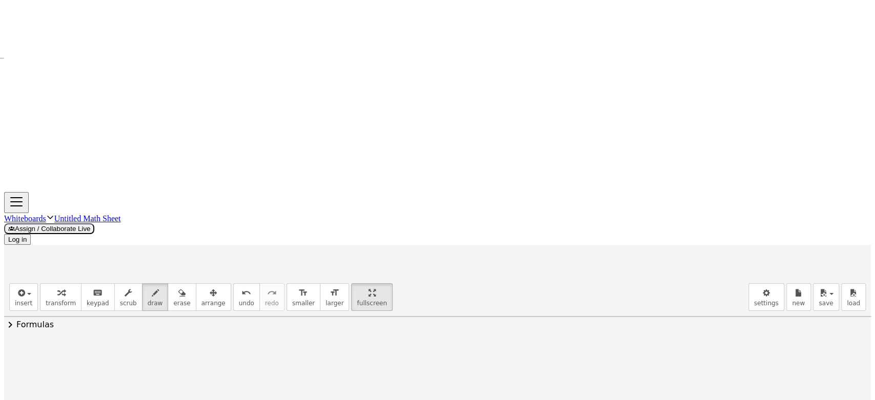
drag, startPoint x: 139, startPoint y: 241, endPoint x: 129, endPoint y: 251, distance: 14.5
drag, startPoint x: 168, startPoint y: 245, endPoint x: 161, endPoint y: 285, distance: 40.1
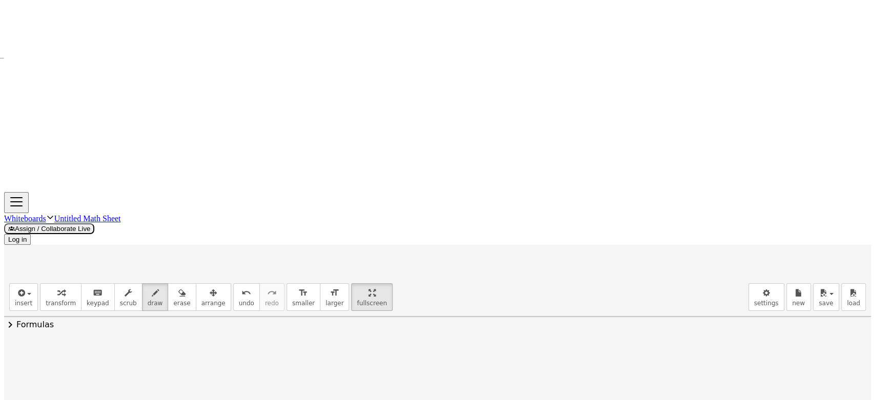
drag, startPoint x: 177, startPoint y: 269, endPoint x: 211, endPoint y: 270, distance: 33.8
drag, startPoint x: 230, startPoint y: 252, endPoint x: 228, endPoint y: 271, distance: 18.6
drag, startPoint x: 232, startPoint y: 263, endPoint x: 243, endPoint y: 270, distance: 12.8
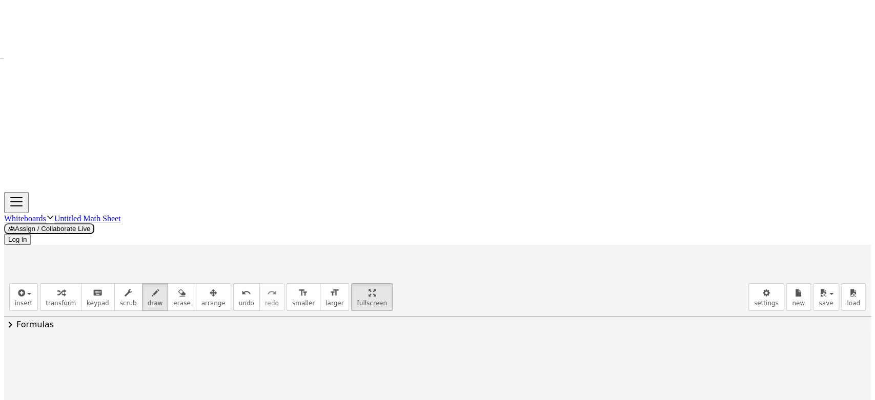
drag, startPoint x: 238, startPoint y: 260, endPoint x: 232, endPoint y: 270, distance: 11.8
drag, startPoint x: 250, startPoint y: 247, endPoint x: 252, endPoint y: 274, distance: 26.2
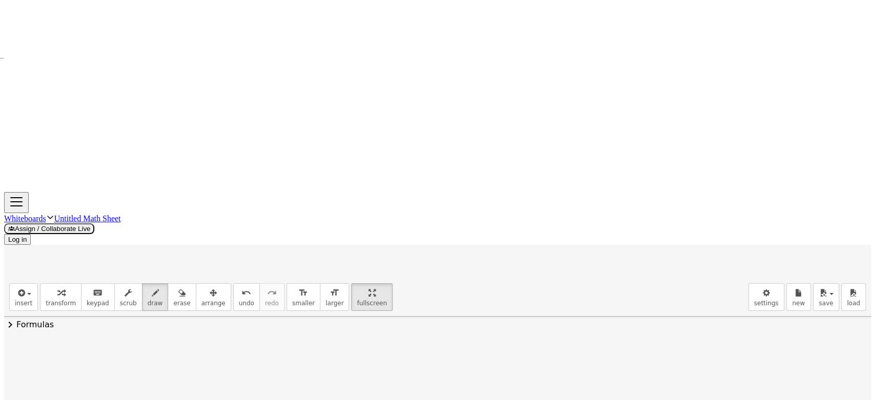
drag, startPoint x: 278, startPoint y: 258, endPoint x: 292, endPoint y: 256, distance: 14.0
drag, startPoint x: 306, startPoint y: 250, endPoint x: 312, endPoint y: 257, distance: 9.4
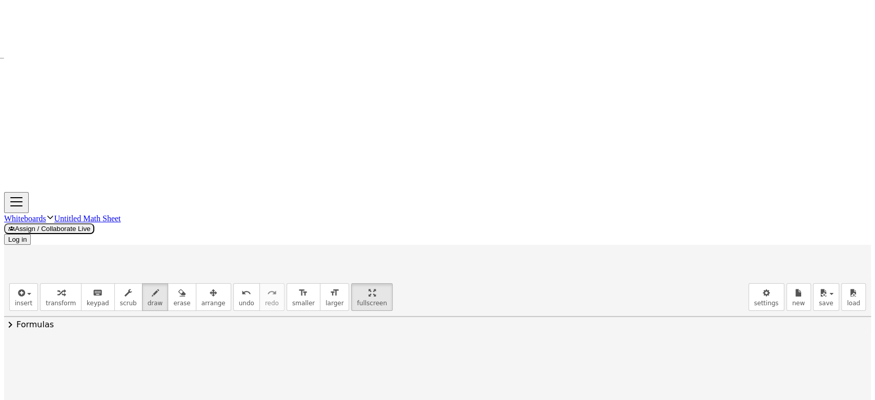
drag, startPoint x: 304, startPoint y: 266, endPoint x: 325, endPoint y: 264, distance: 20.6
drag, startPoint x: 308, startPoint y: 272, endPoint x: 321, endPoint y: 283, distance: 17.0
drag, startPoint x: 317, startPoint y: 271, endPoint x: 308, endPoint y: 282, distance: 13.9
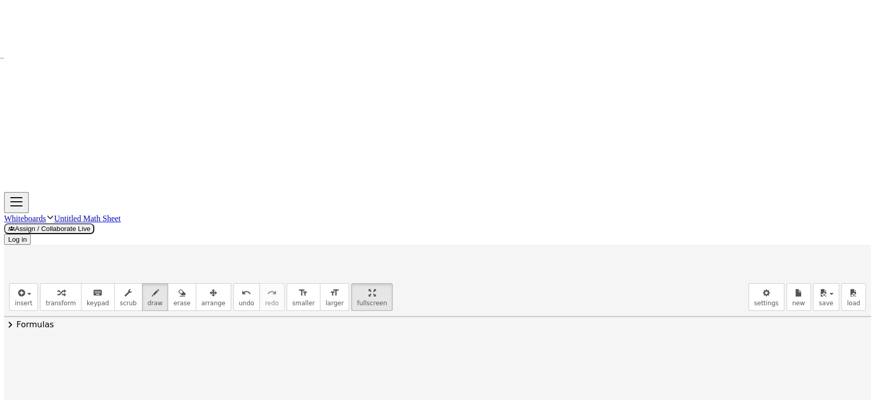
drag, startPoint x: 329, startPoint y: 229, endPoint x: 334, endPoint y: 283, distance: 55.0
click at [368, 287] on icon "button" at bounding box center [371, 293] width 7 height 12
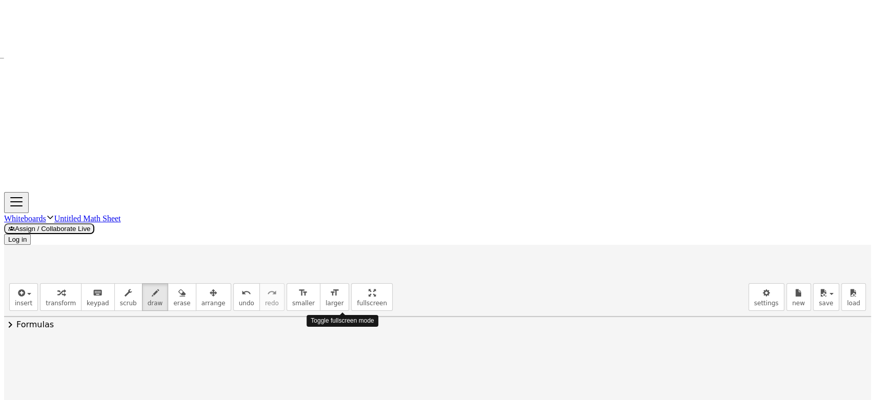
drag, startPoint x: 339, startPoint y: 51, endPoint x: 339, endPoint y: 119, distance: 68.7
click at [339, 278] on div "insert select one: Math Expression Function Text Youtube Video Graphing Geometr…" at bounding box center [437, 305] width 867 height 55
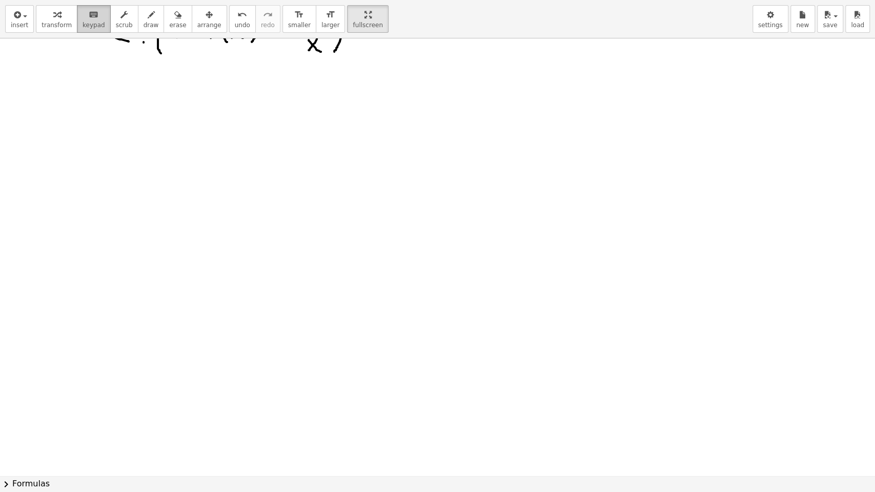
click at [89, 18] on icon "keyboard" at bounding box center [94, 15] width 10 height 12
click at [82, 22] on span "keypad" at bounding box center [93, 25] width 23 height 7
drag, startPoint x: 66, startPoint y: 137, endPoint x: 36, endPoint y: 174, distance: 48.1
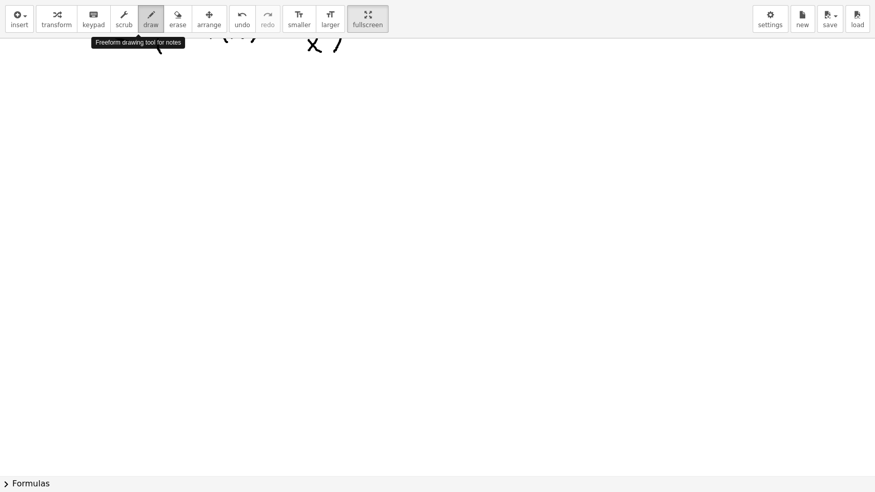
click at [143, 23] on span "draw" at bounding box center [150, 25] width 15 height 7
drag, startPoint x: 51, startPoint y: 119, endPoint x: 40, endPoint y: 149, distance: 31.6
drag, startPoint x: 37, startPoint y: 132, endPoint x: 53, endPoint y: 131, distance: 16.4
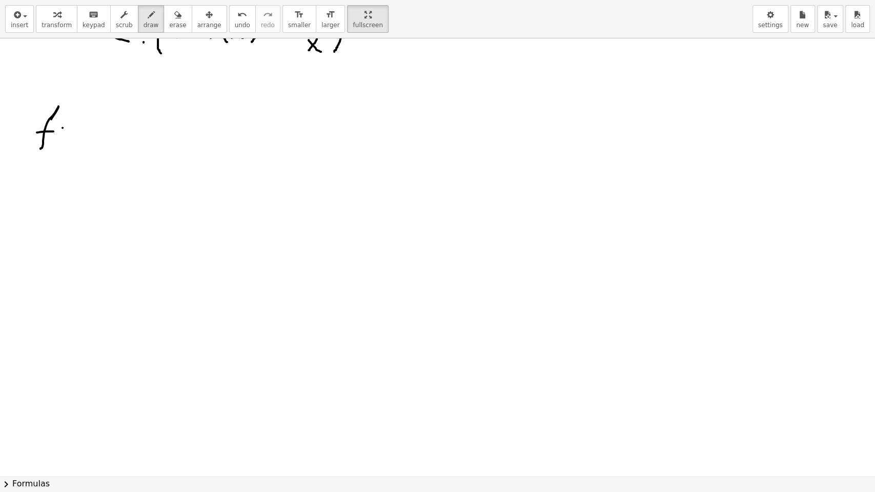
drag, startPoint x: 63, startPoint y: 128, endPoint x: 71, endPoint y: 126, distance: 8.3
drag, startPoint x: 66, startPoint y: 133, endPoint x: 76, endPoint y: 135, distance: 10.4
drag, startPoint x: 119, startPoint y: 111, endPoint x: 123, endPoint y: 135, distance: 24.4
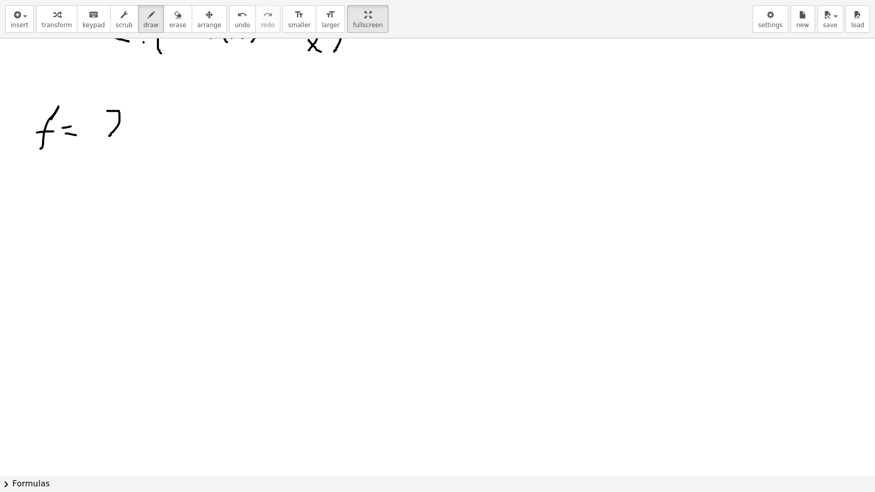
drag, startPoint x: 131, startPoint y: 117, endPoint x: 146, endPoint y: 135, distance: 22.9
drag, startPoint x: 138, startPoint y: 128, endPoint x: 132, endPoint y: 138, distance: 12.7
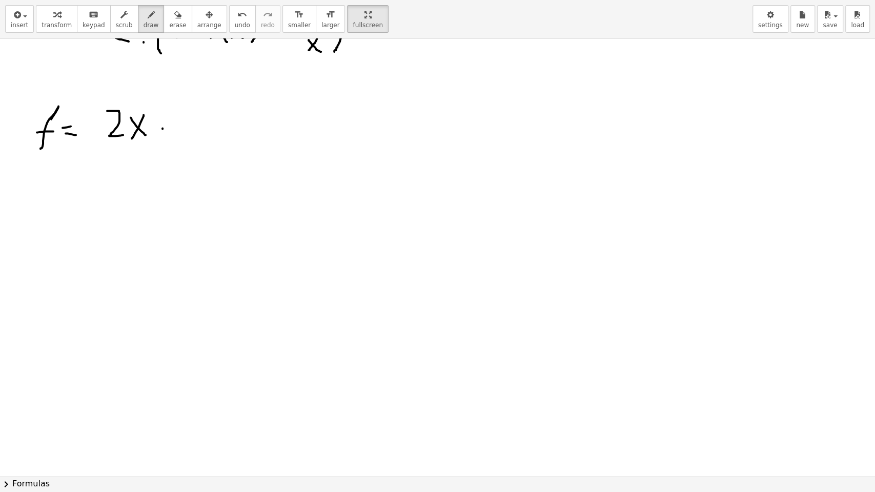
drag, startPoint x: 162, startPoint y: 128, endPoint x: 179, endPoint y: 129, distance: 16.9
drag, startPoint x: 195, startPoint y: 115, endPoint x: 202, endPoint y: 141, distance: 26.6
drag, startPoint x: 235, startPoint y: 112, endPoint x: 267, endPoint y: 138, distance: 42.3
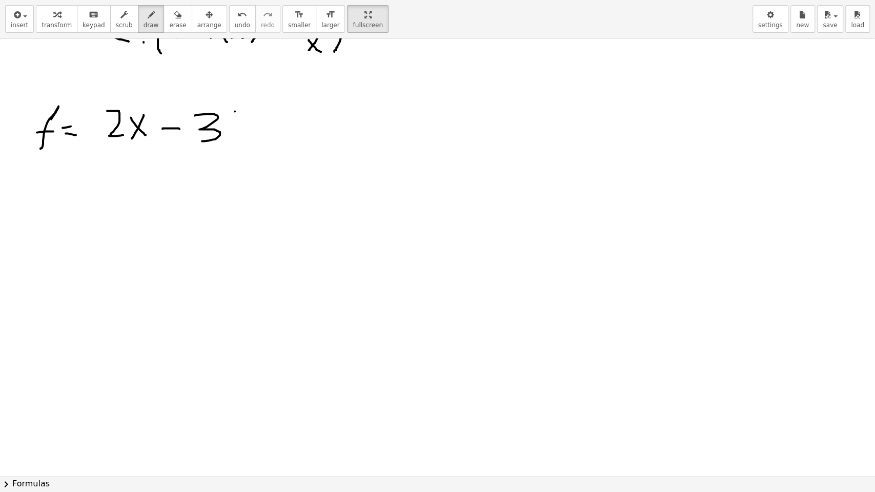
drag, startPoint x: 256, startPoint y: 119, endPoint x: 242, endPoint y: 139, distance: 24.7
drag, startPoint x: 260, startPoint y: 97, endPoint x: 267, endPoint y: 116, distance: 20.5
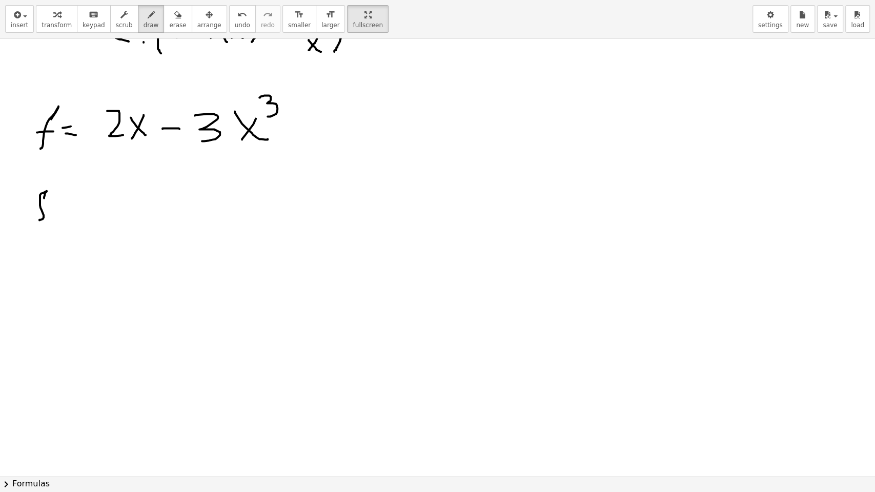
drag, startPoint x: 44, startPoint y: 198, endPoint x: 39, endPoint y: 220, distance: 22.5
drag, startPoint x: 37, startPoint y: 203, endPoint x: 56, endPoint y: 176, distance: 33.5
drag, startPoint x: 56, startPoint y: 176, endPoint x: 55, endPoint y: 189, distance: 13.4
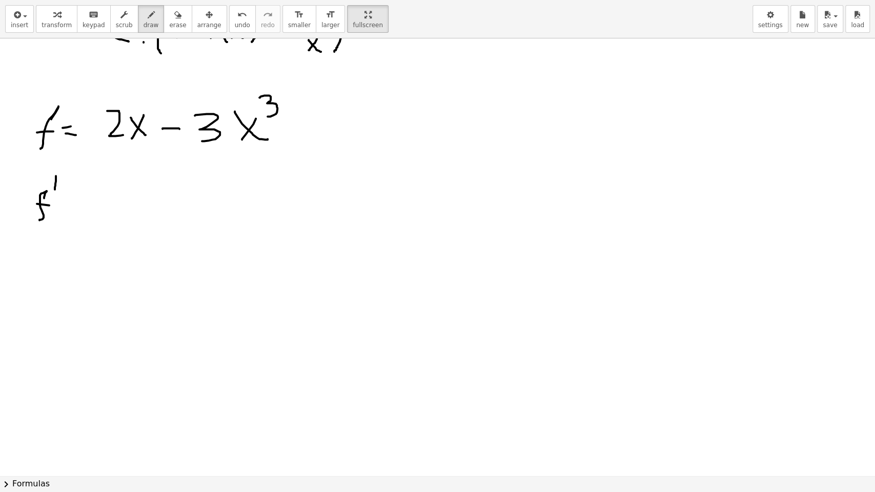
drag, startPoint x: 71, startPoint y: 203, endPoint x: 82, endPoint y: 200, distance: 11.8
drag, startPoint x: 73, startPoint y: 209, endPoint x: 86, endPoint y: 209, distance: 12.8
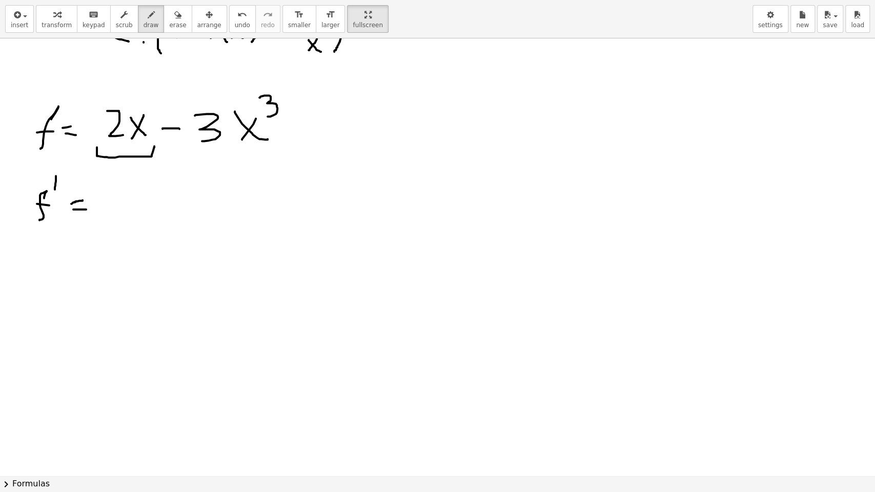
drag, startPoint x: 97, startPoint y: 147, endPoint x: 154, endPoint y: 146, distance: 57.4
drag, startPoint x: 190, startPoint y: 145, endPoint x: 289, endPoint y: 143, distance: 98.9
drag, startPoint x: 105, startPoint y: 193, endPoint x: 128, endPoint y: 211, distance: 29.5
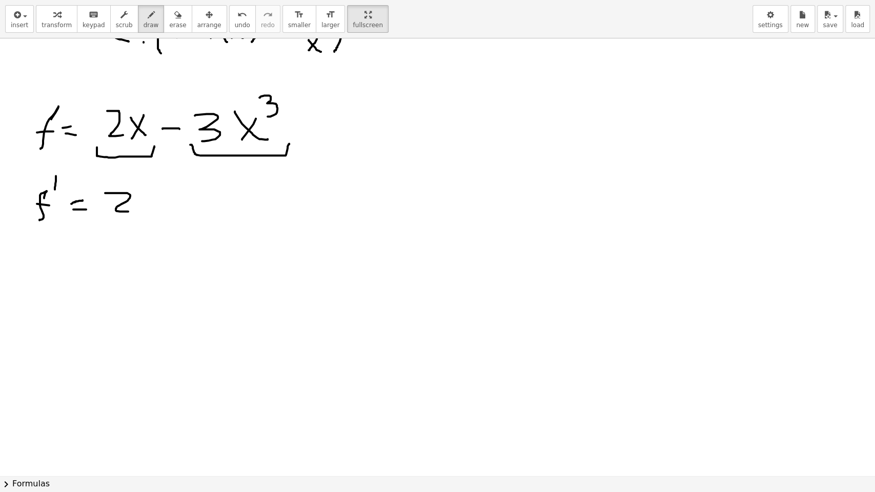
drag, startPoint x: 160, startPoint y: 201, endPoint x: 172, endPoint y: 201, distance: 12.3
drag, startPoint x: 199, startPoint y: 182, endPoint x: 210, endPoint y: 205, distance: 25.0
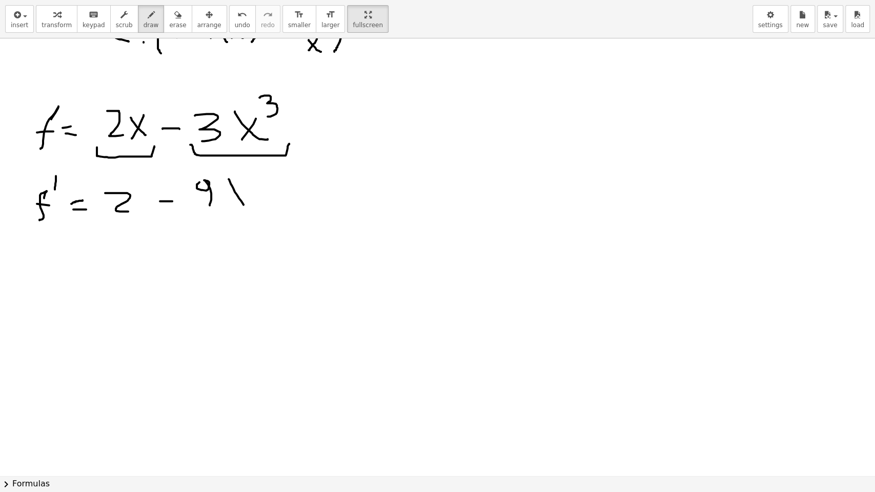
drag, startPoint x: 236, startPoint y: 194, endPoint x: 247, endPoint y: 208, distance: 17.5
drag, startPoint x: 243, startPoint y: 181, endPoint x: 233, endPoint y: 208, distance: 28.5
drag, startPoint x: 251, startPoint y: 168, endPoint x: 263, endPoint y: 183, distance: 19.7
